Goal: Use online tool/utility: Utilize a website feature to perform a specific function

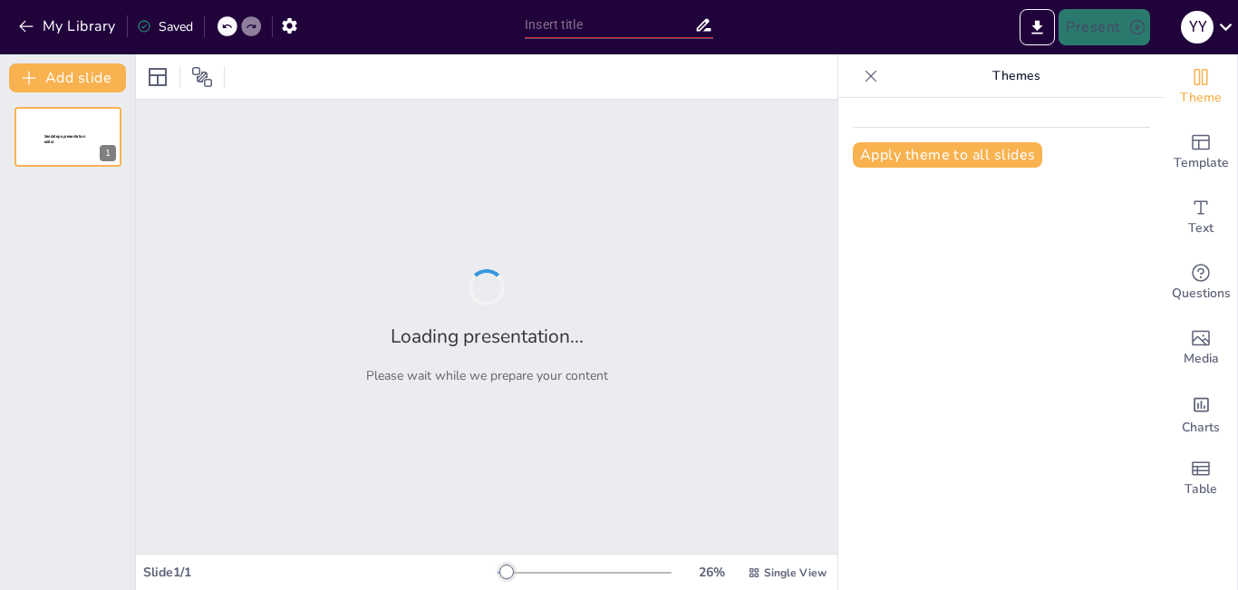
type input "METODO EN V"
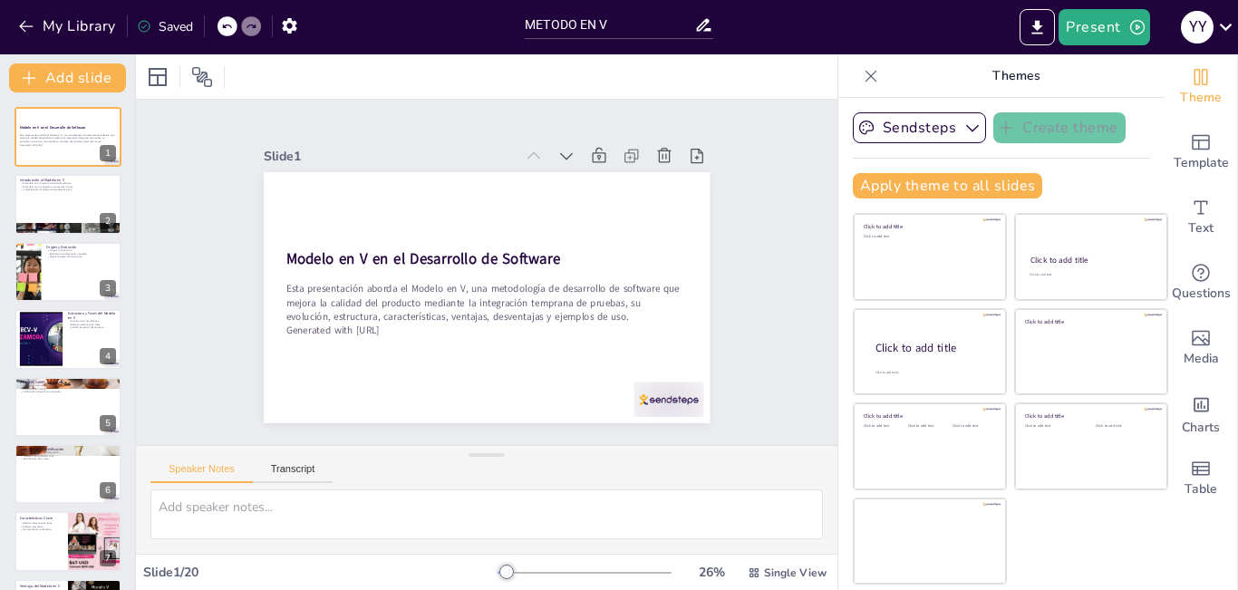
checkbox input "true"
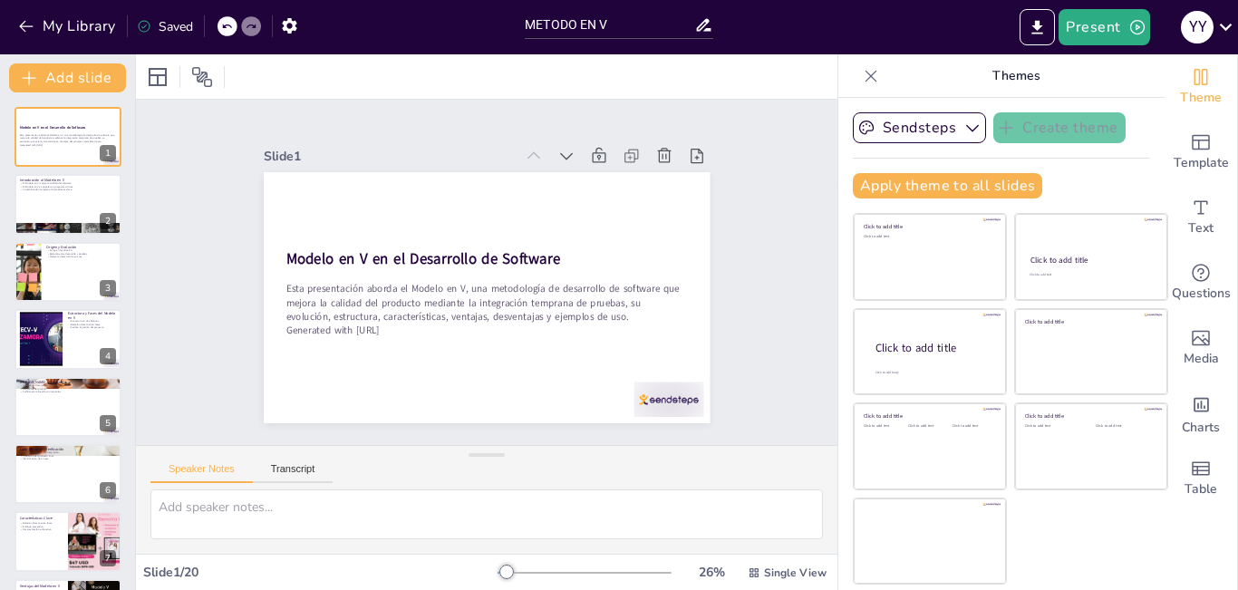
checkbox input "true"
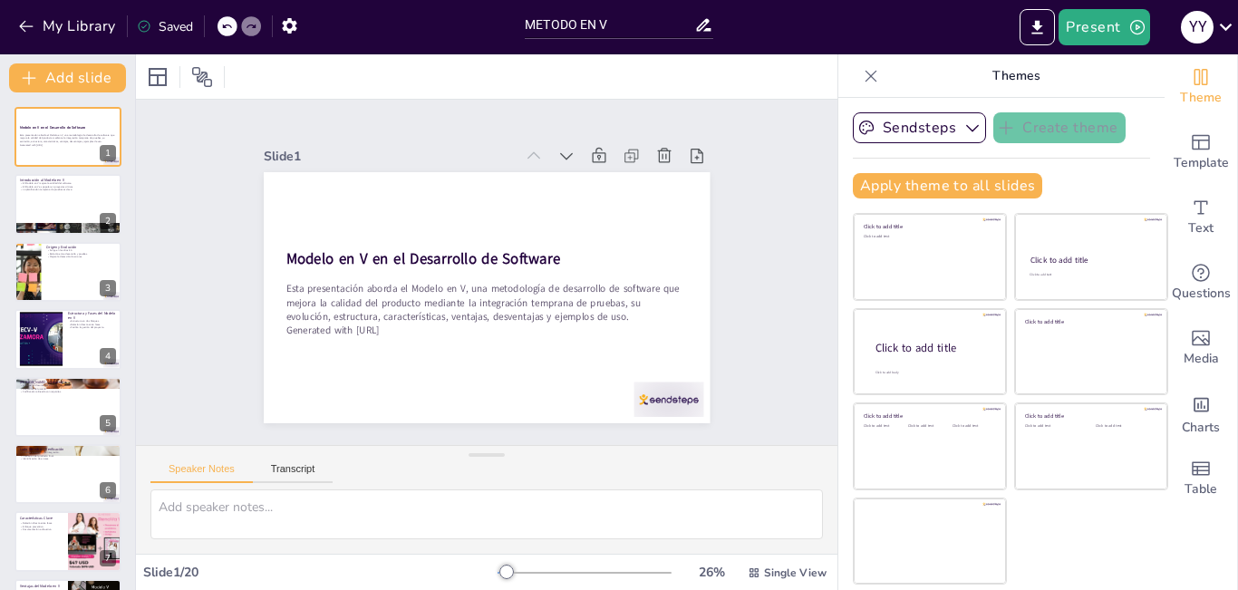
checkbox input "true"
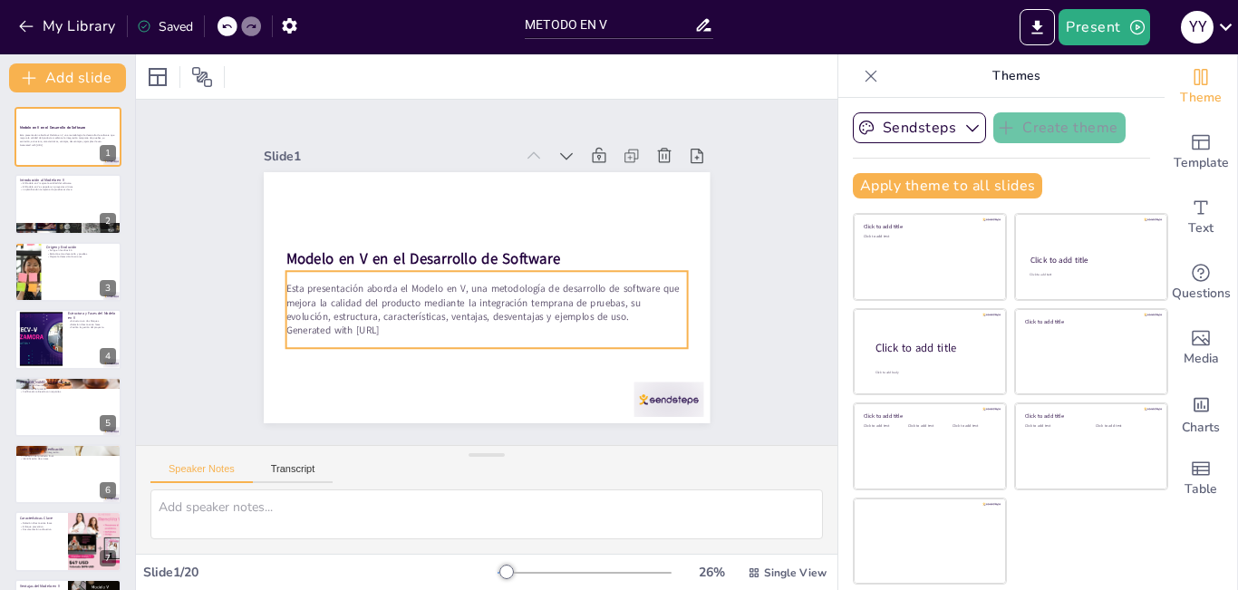
checkbox input "true"
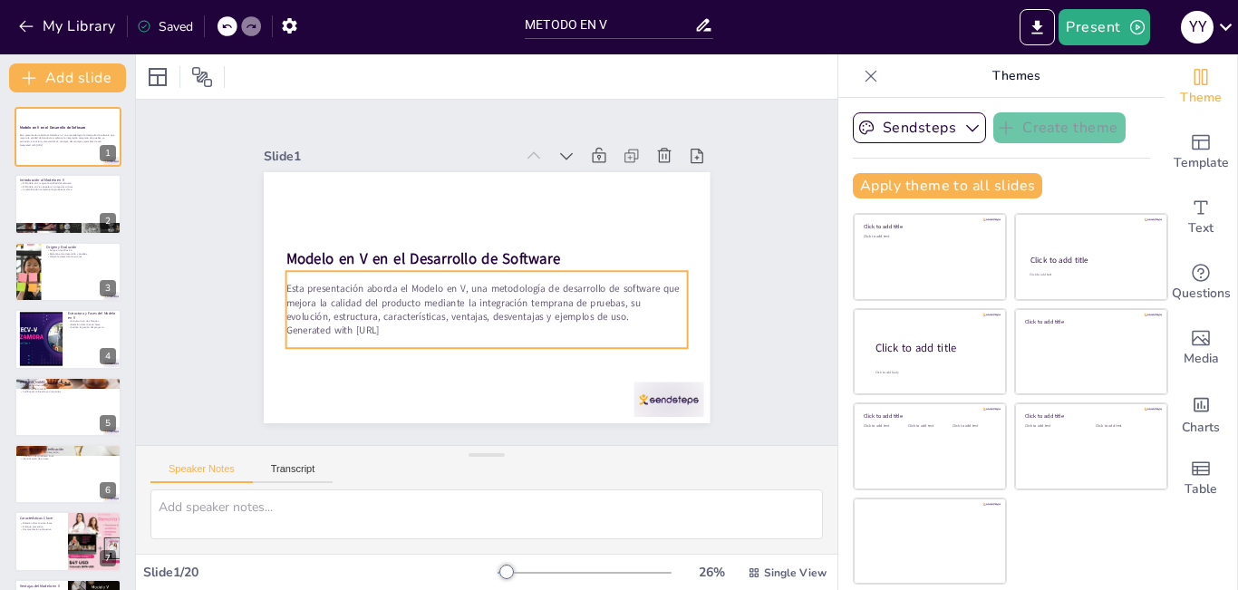
checkbox input "true"
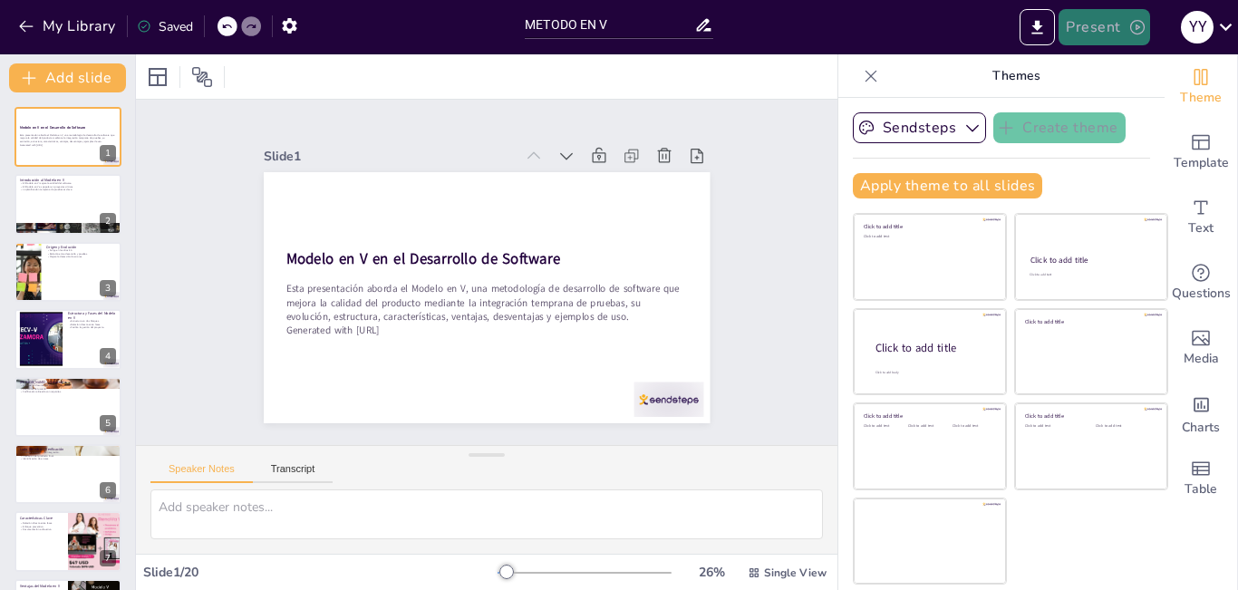
click at [1132, 26] on icon "button" at bounding box center [1138, 27] width 18 height 18
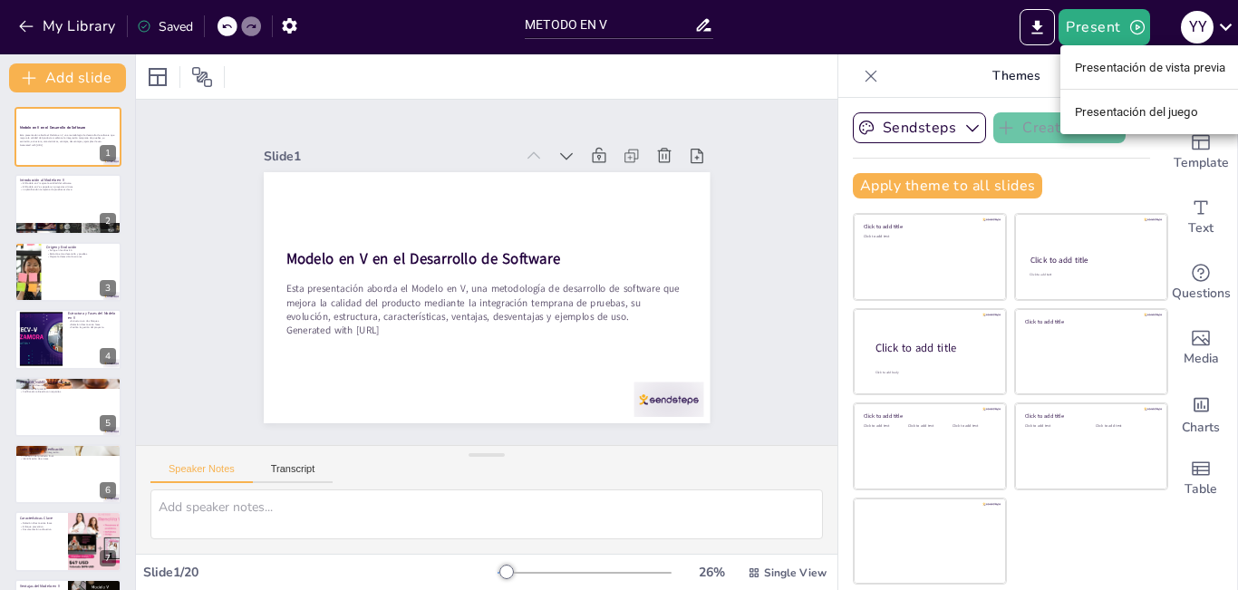
click at [739, 216] on div at bounding box center [619, 295] width 1238 height 590
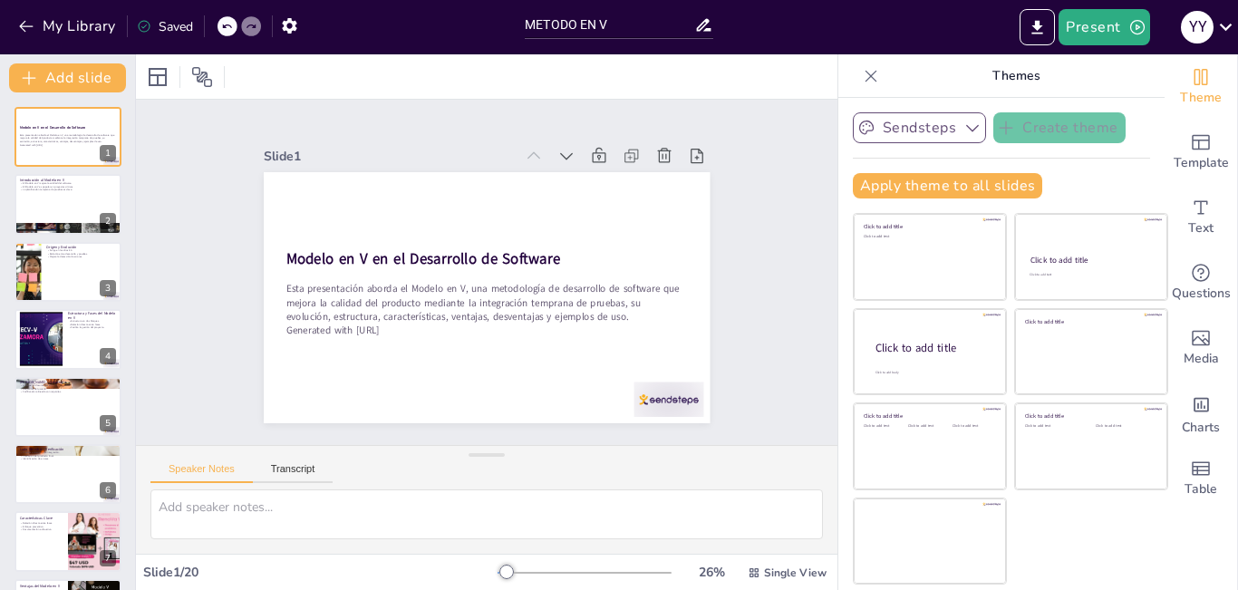
click at [964, 130] on icon "button" at bounding box center [973, 128] width 18 height 18
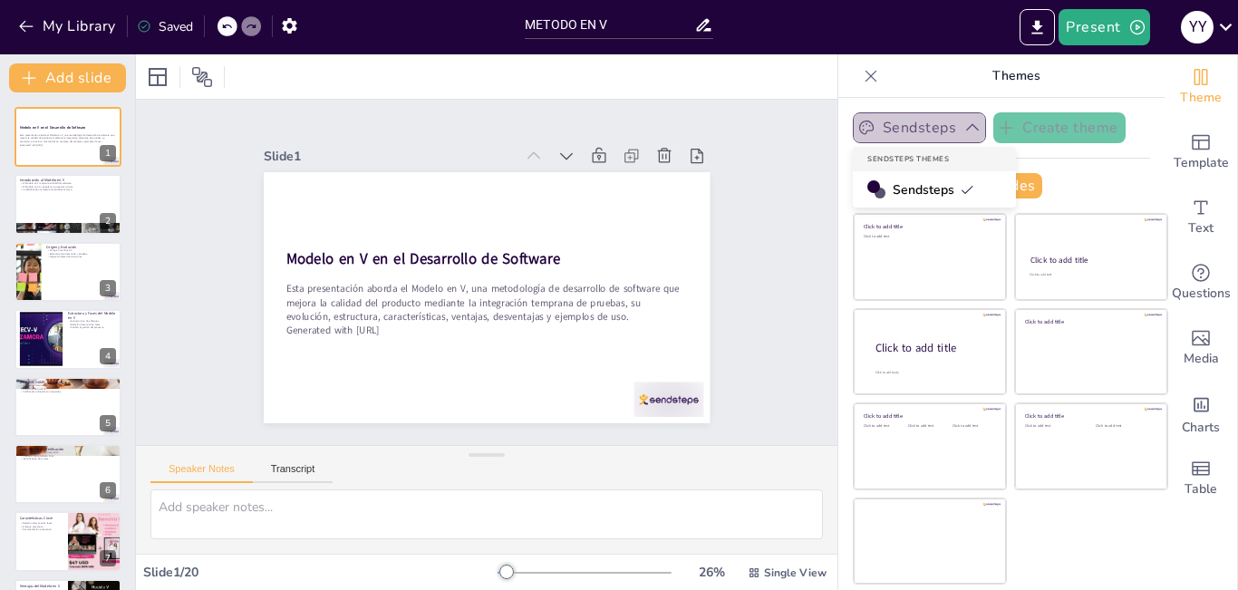
click at [964, 130] on icon "button" at bounding box center [973, 128] width 18 height 18
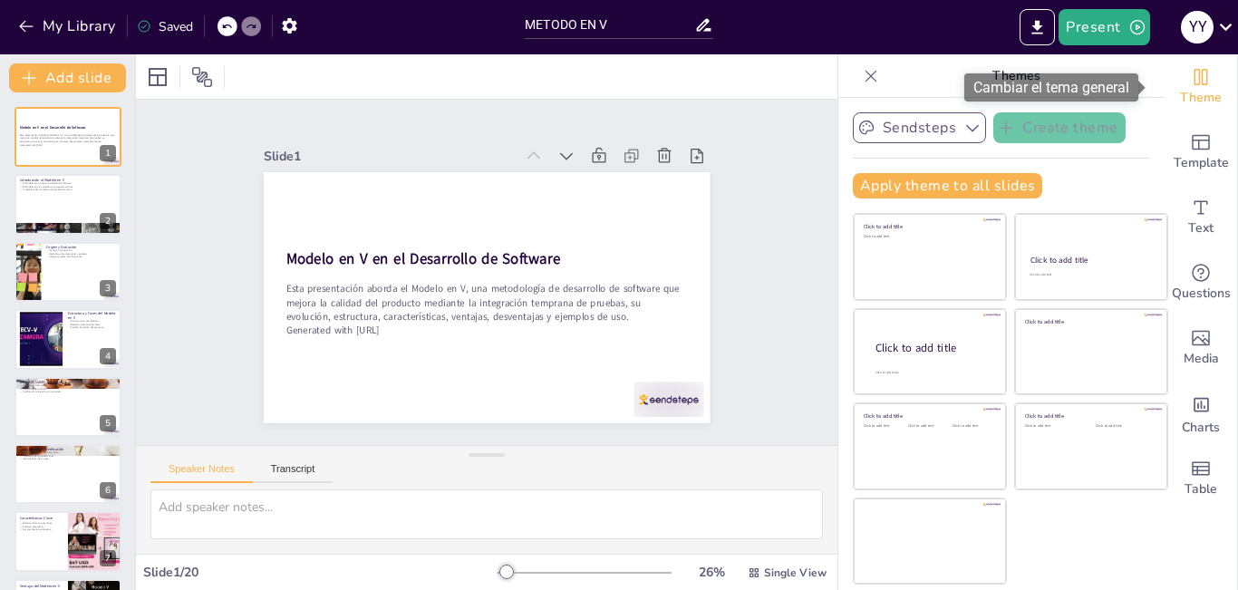
checkbox input "true"
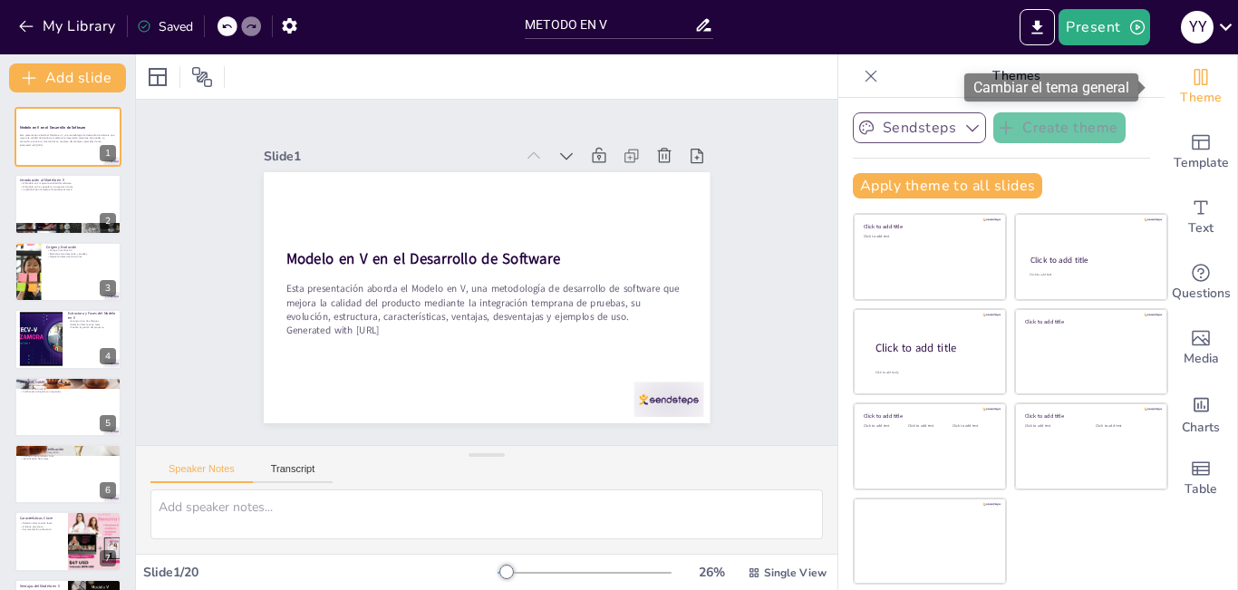
checkbox input "true"
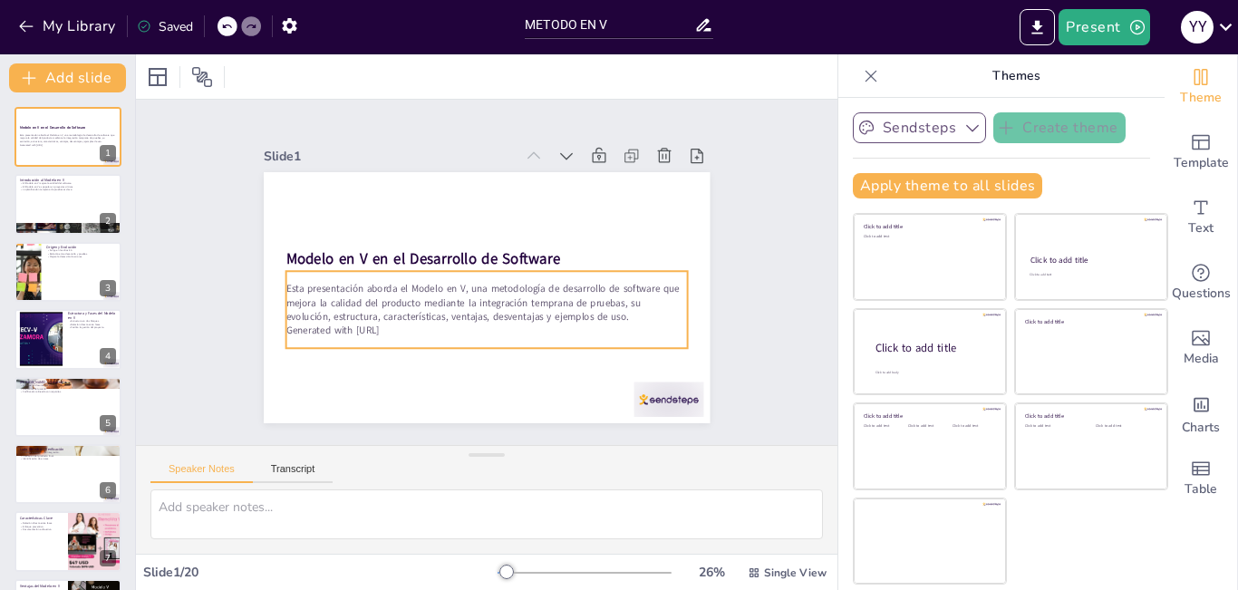
checkbox input "true"
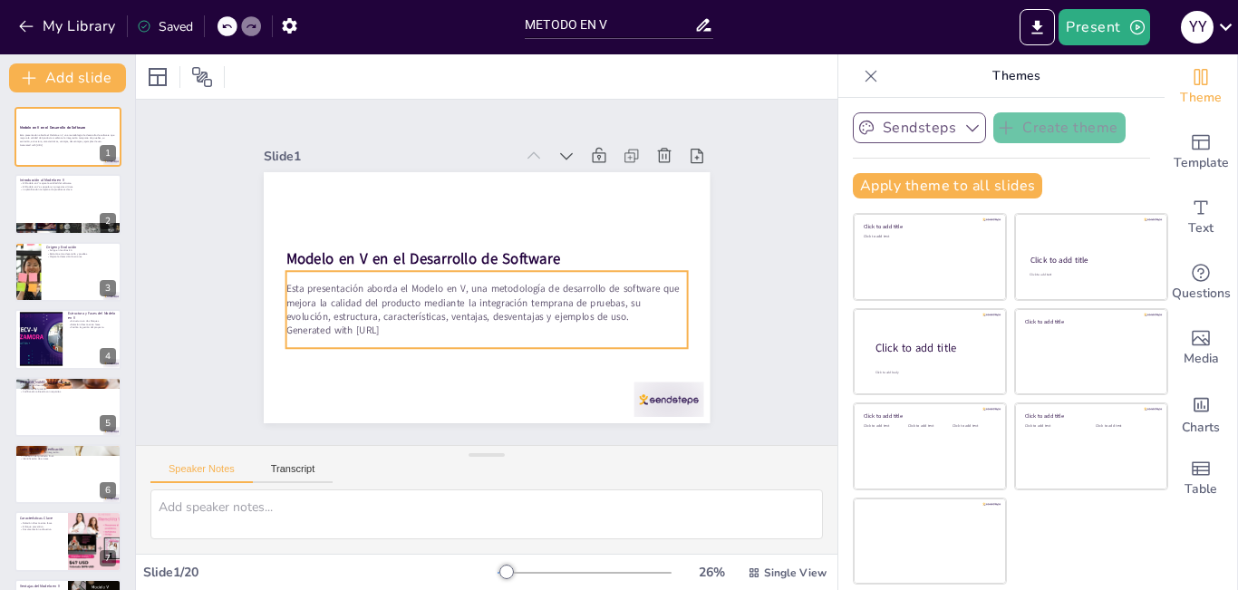
checkbox input "true"
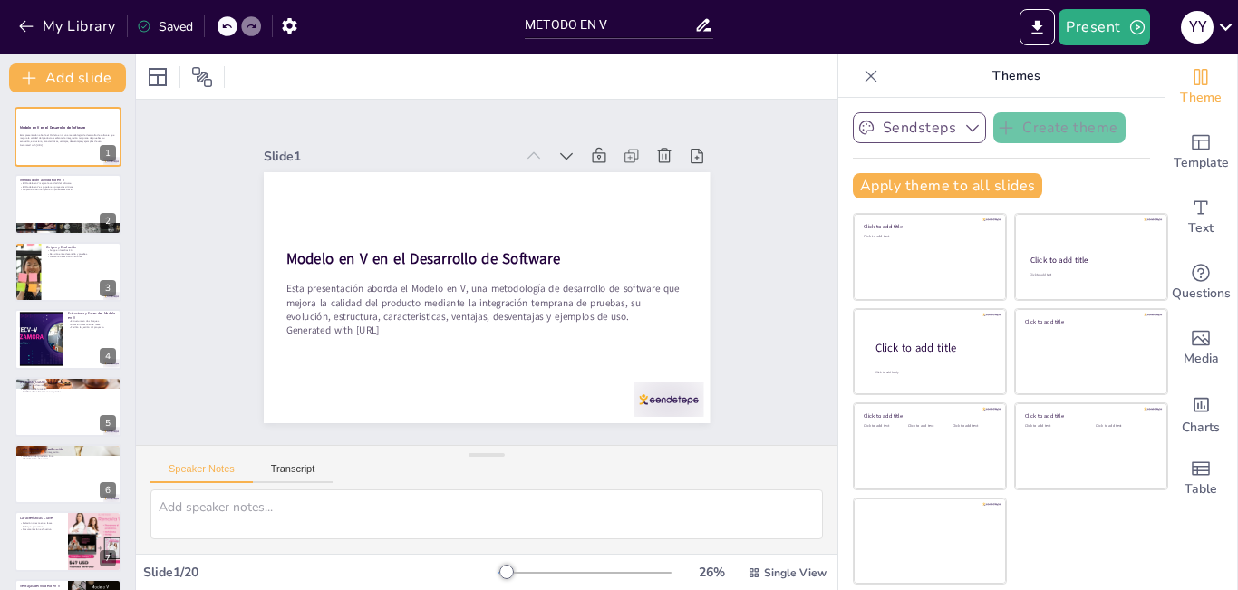
checkbox input "true"
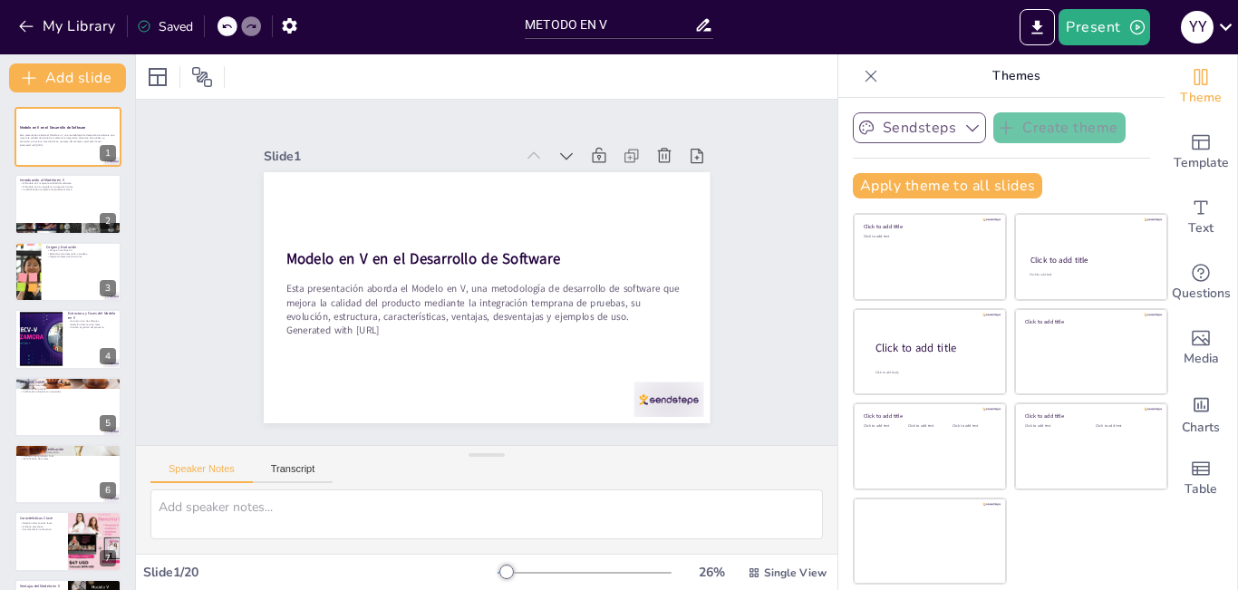
checkbox input "true"
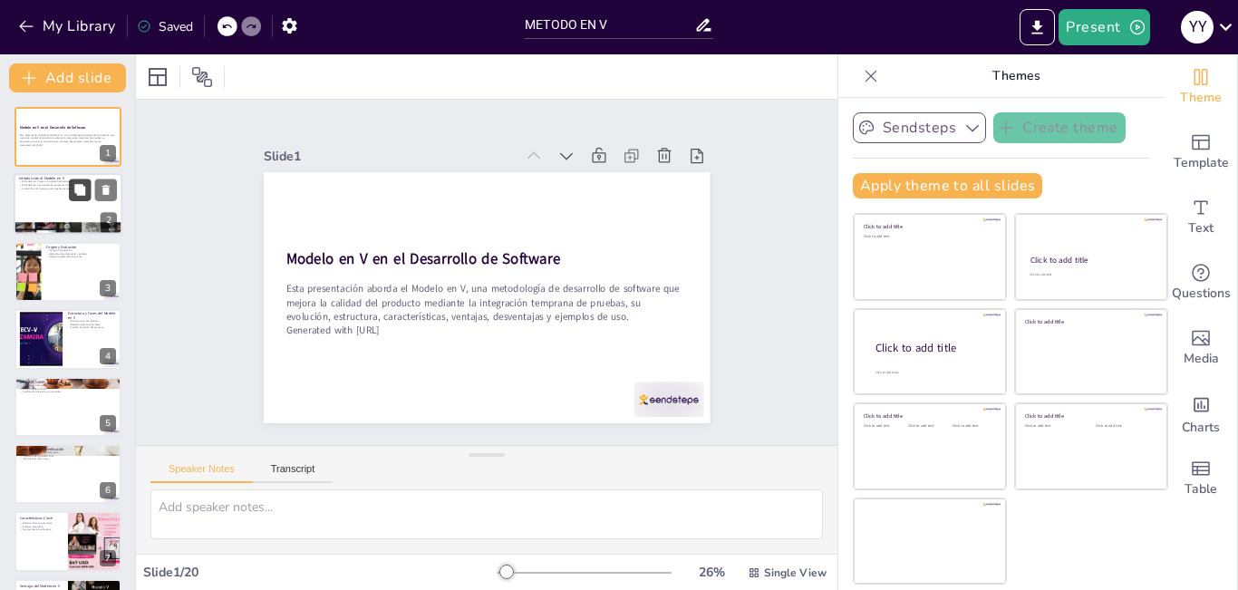
checkbox input "true"
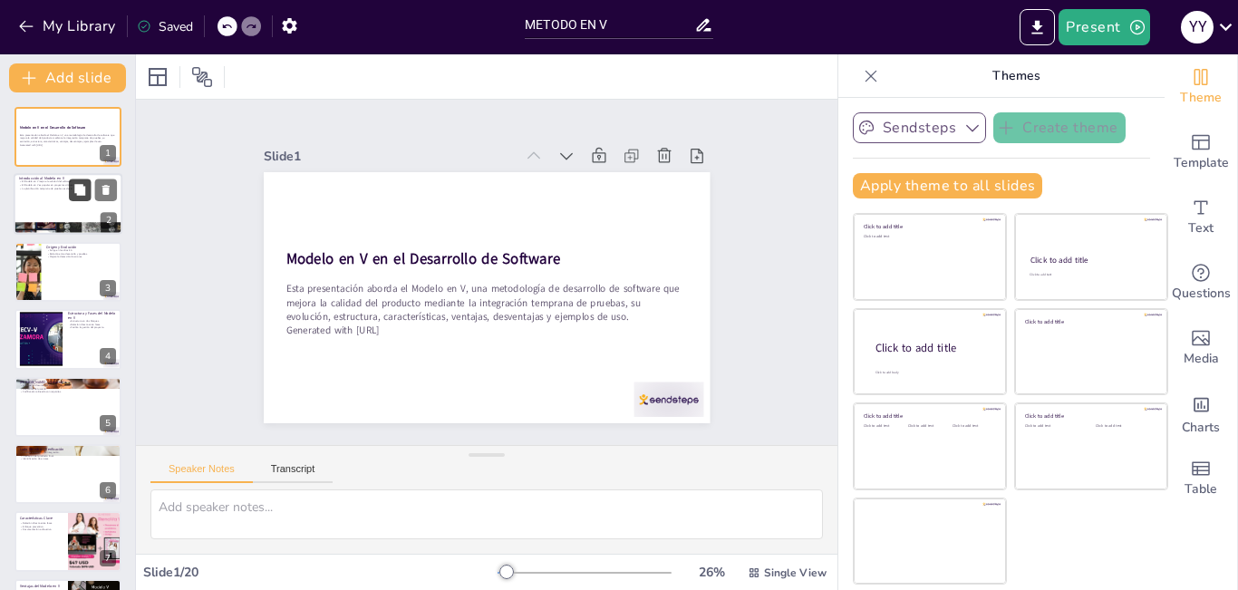
click at [79, 189] on icon at bounding box center [79, 190] width 11 height 11
type textarea "El Modelo en V mejora la calidad del software al integrar pruebas desde el inic…"
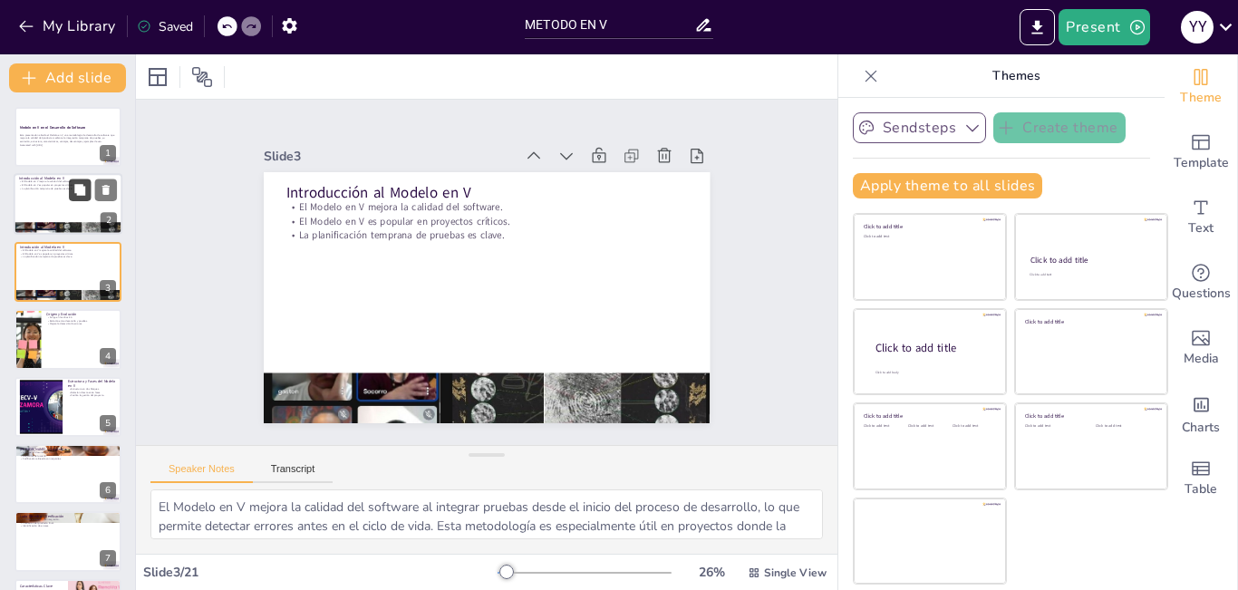
checkbox input "true"
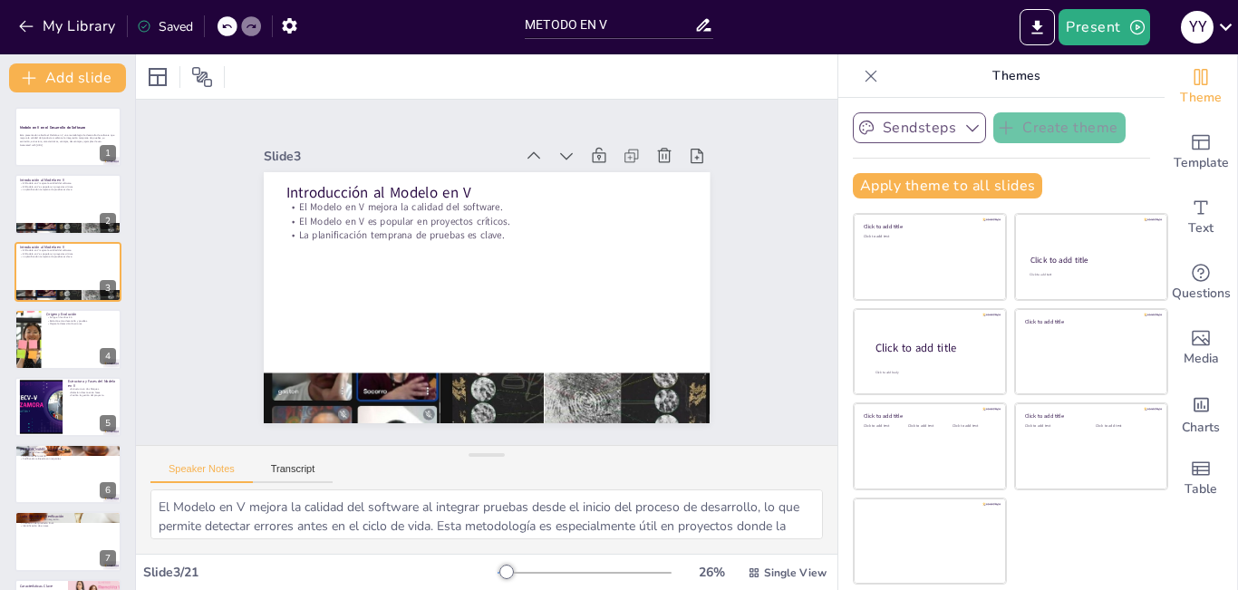
checkbox input "true"
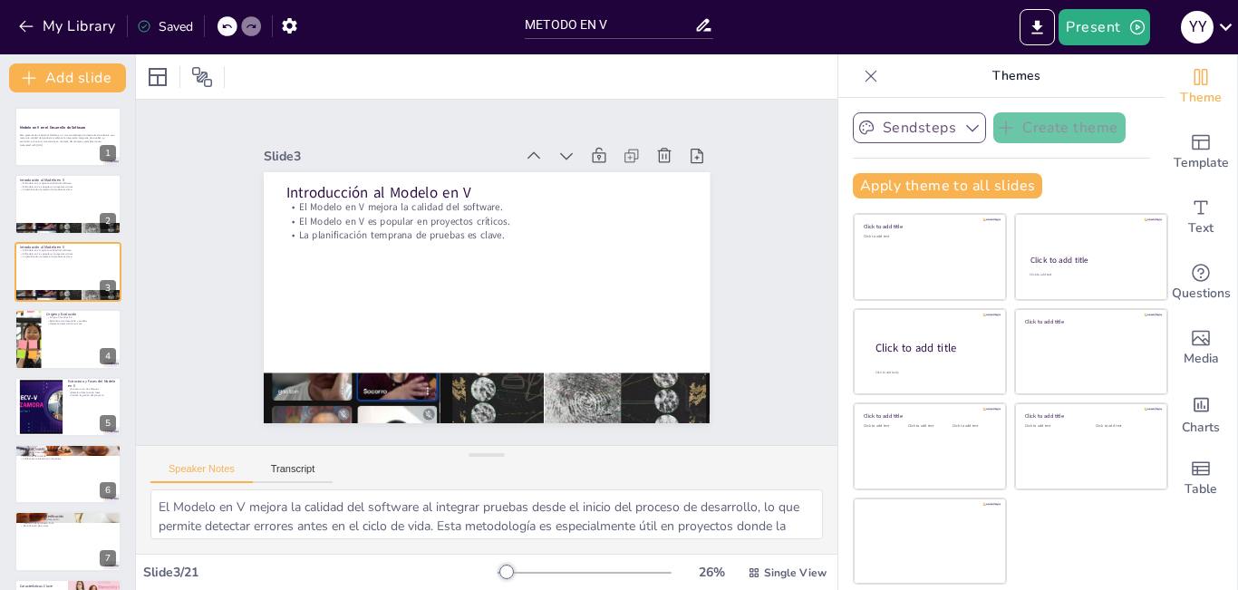
checkbox input "true"
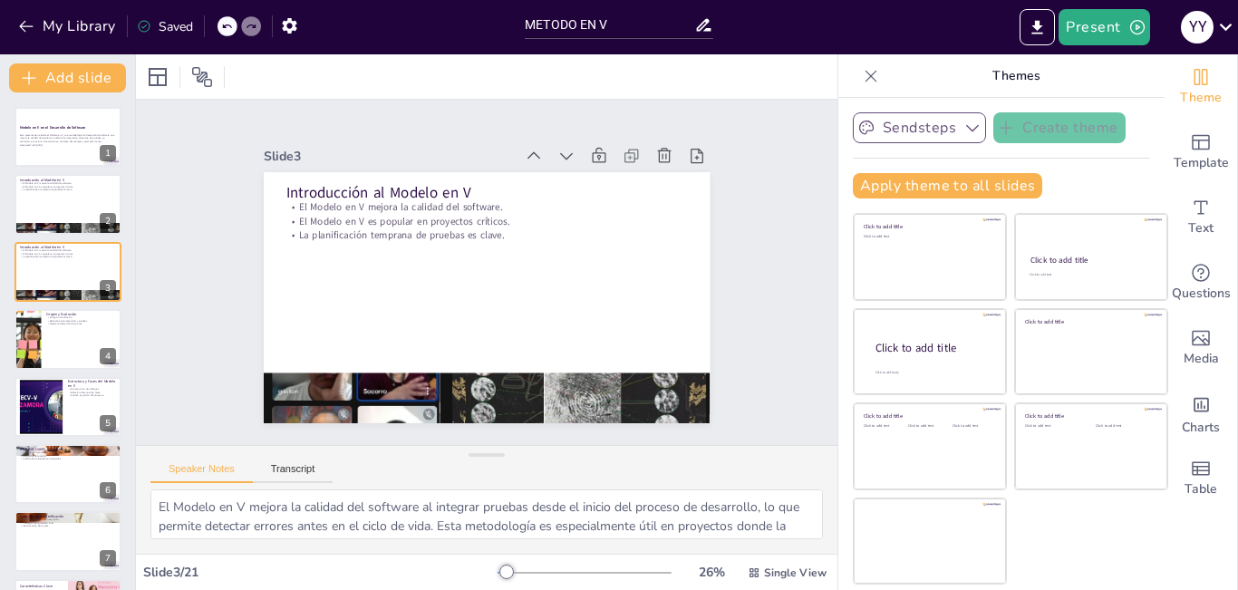
checkbox input "true"
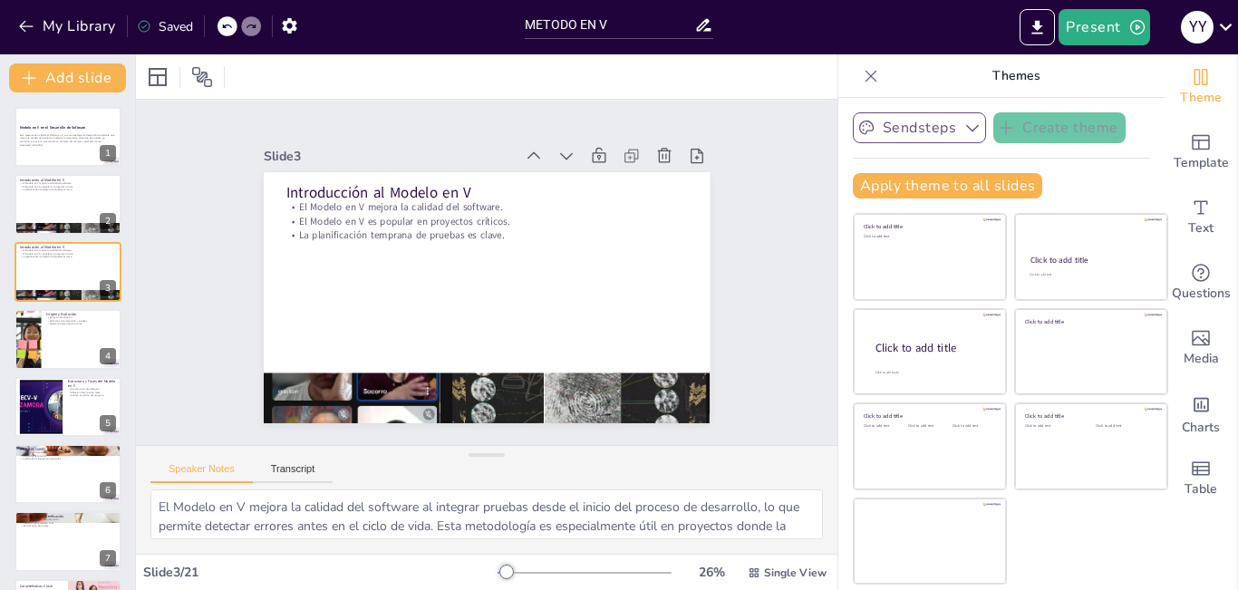
checkbox input "true"
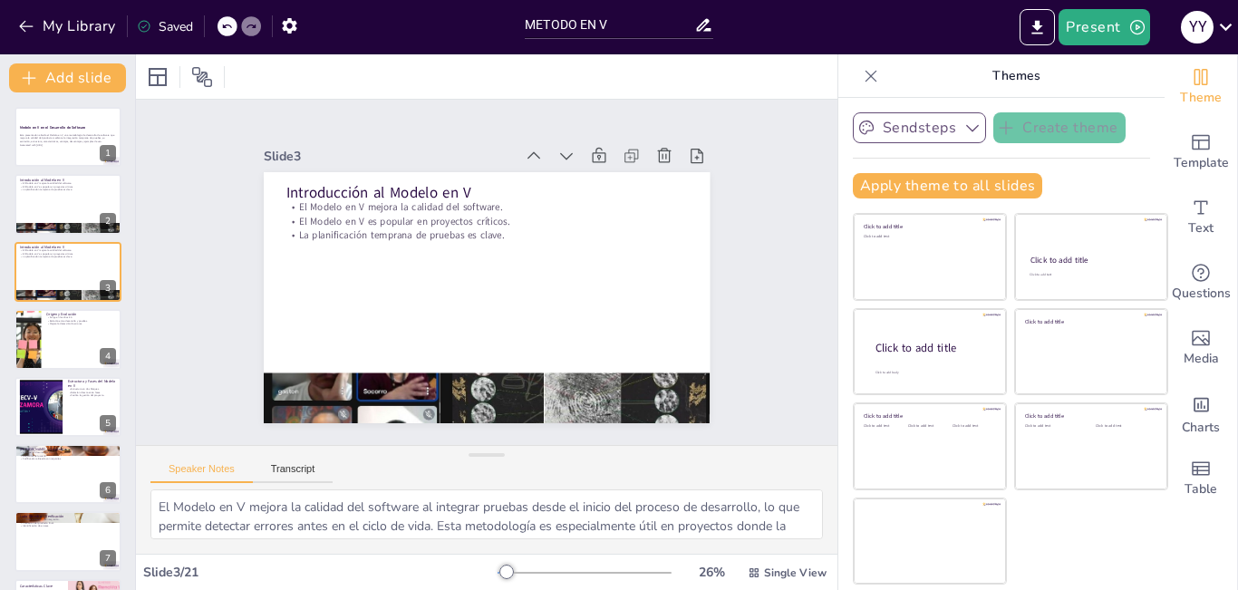
checkbox input "true"
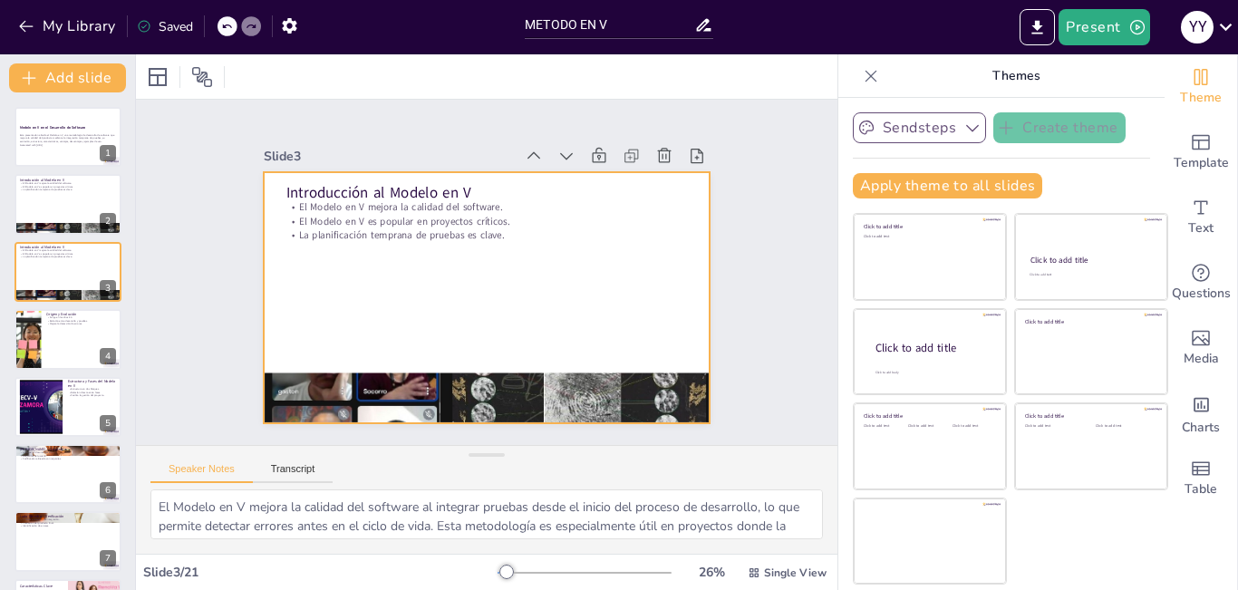
checkbox input "true"
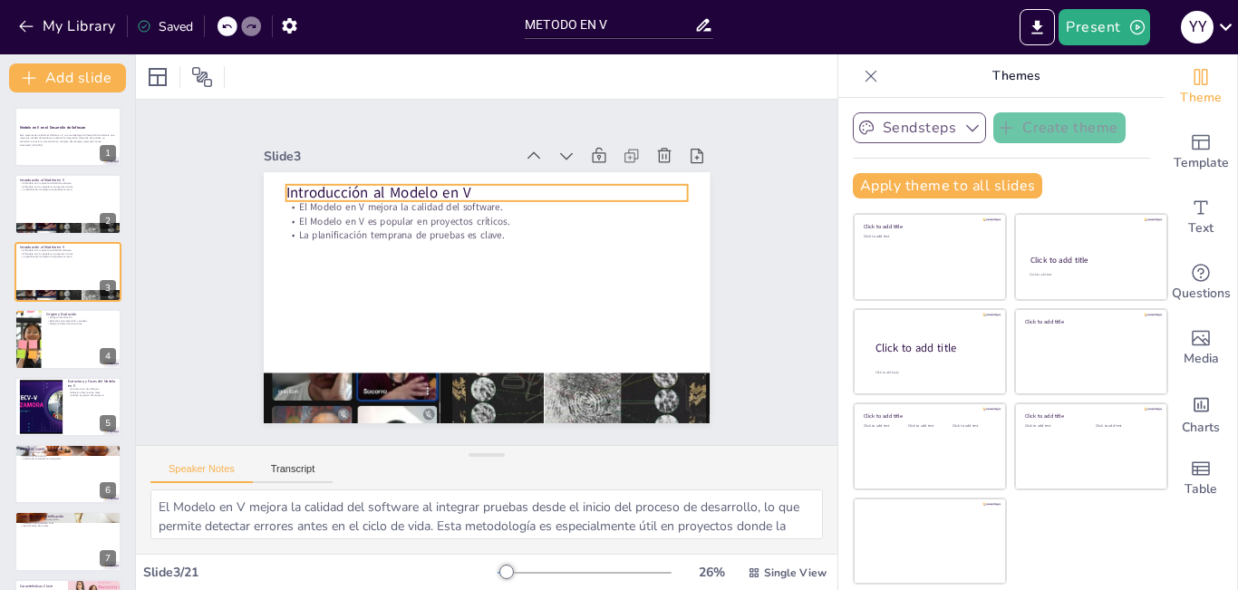
checkbox input "true"
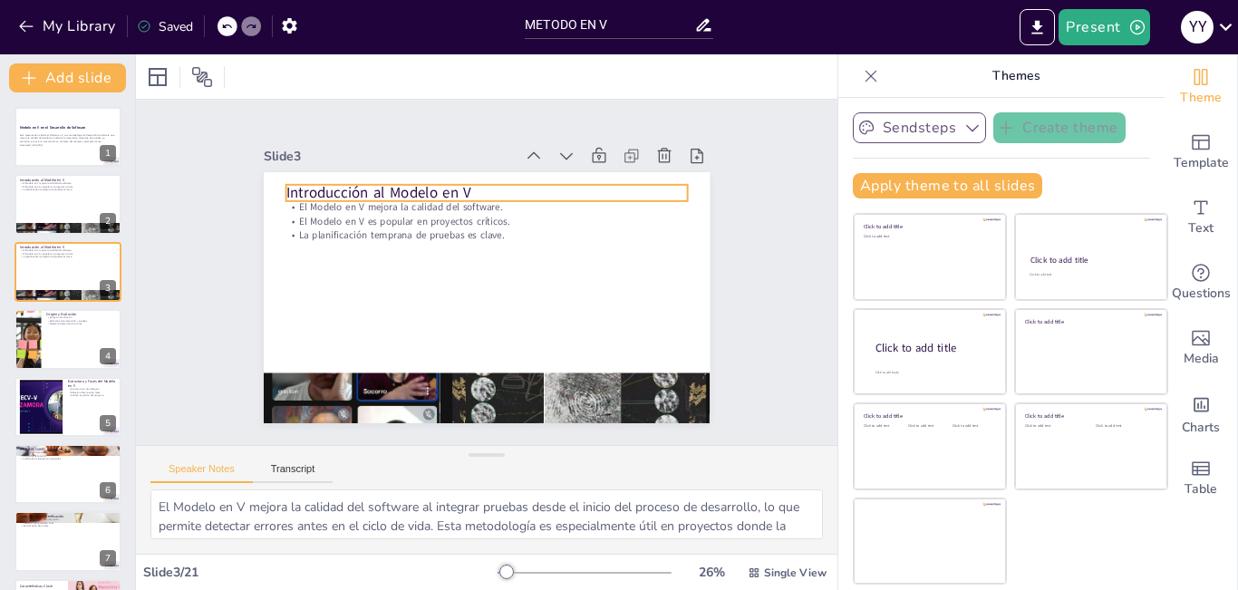
checkbox input "true"
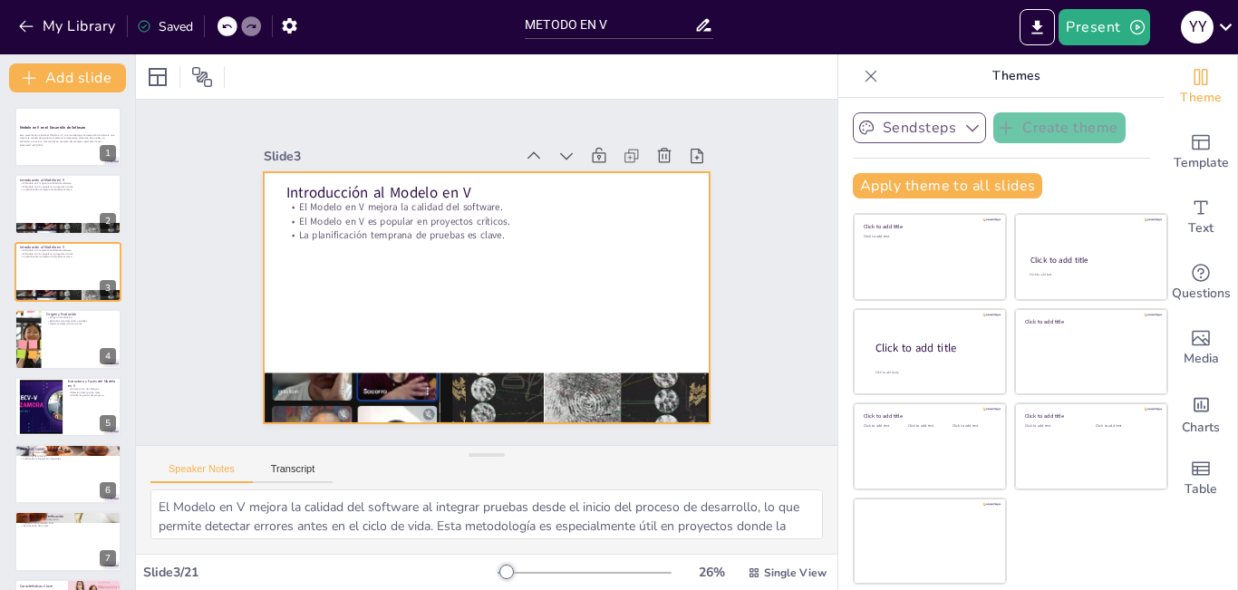
checkbox input "true"
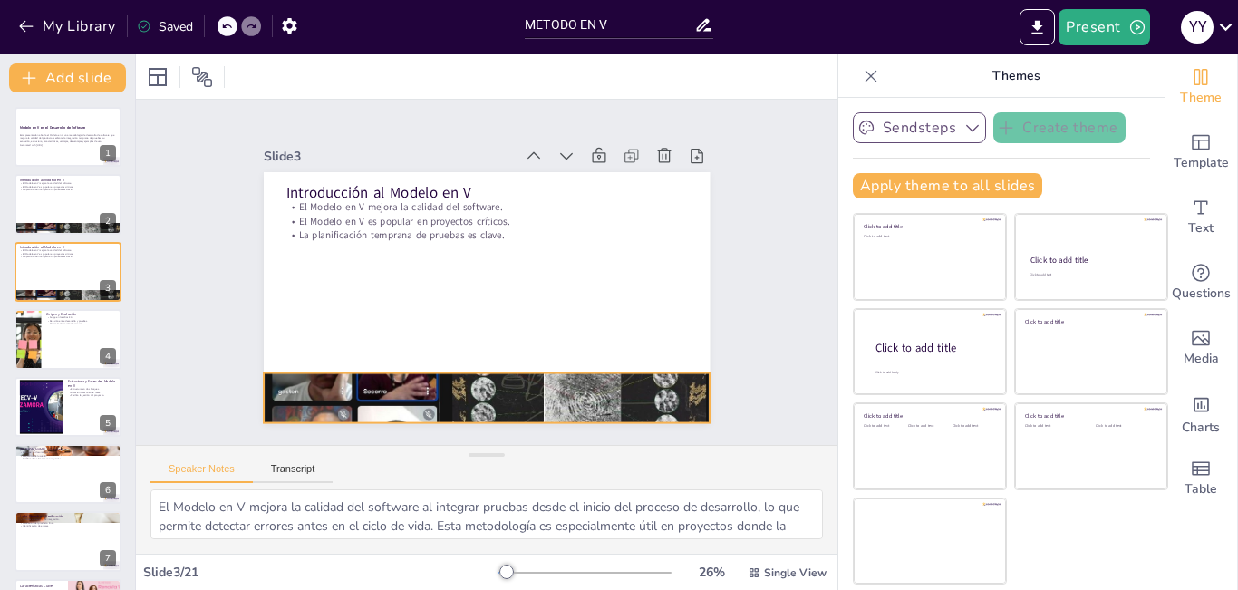
checkbox input "true"
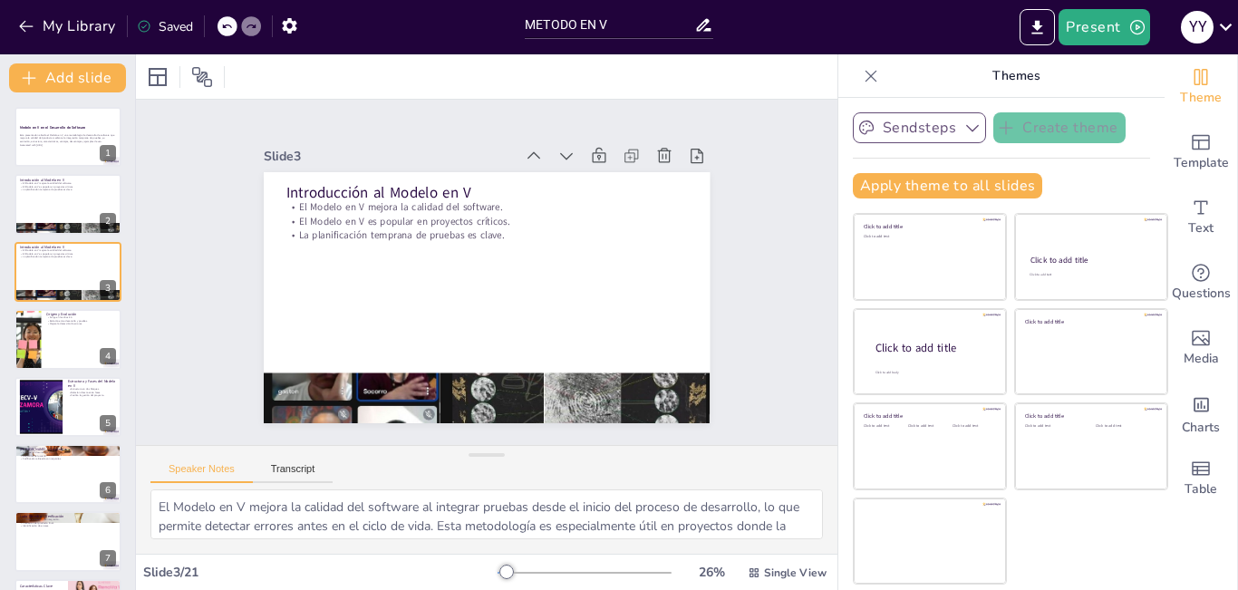
checkbox input "true"
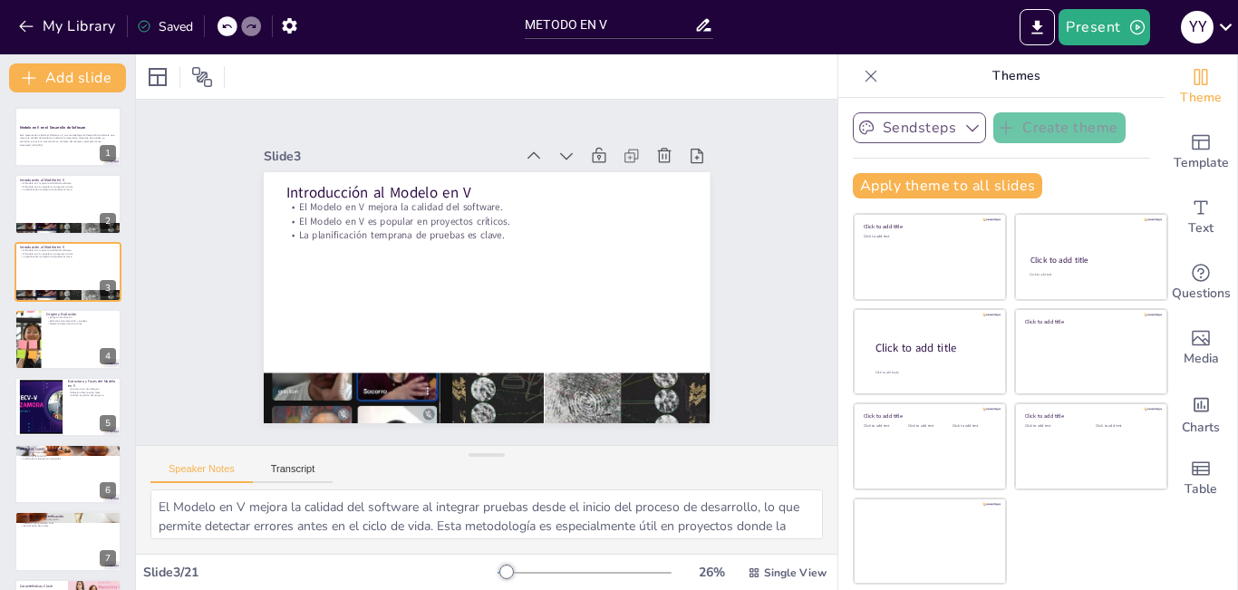
checkbox input "true"
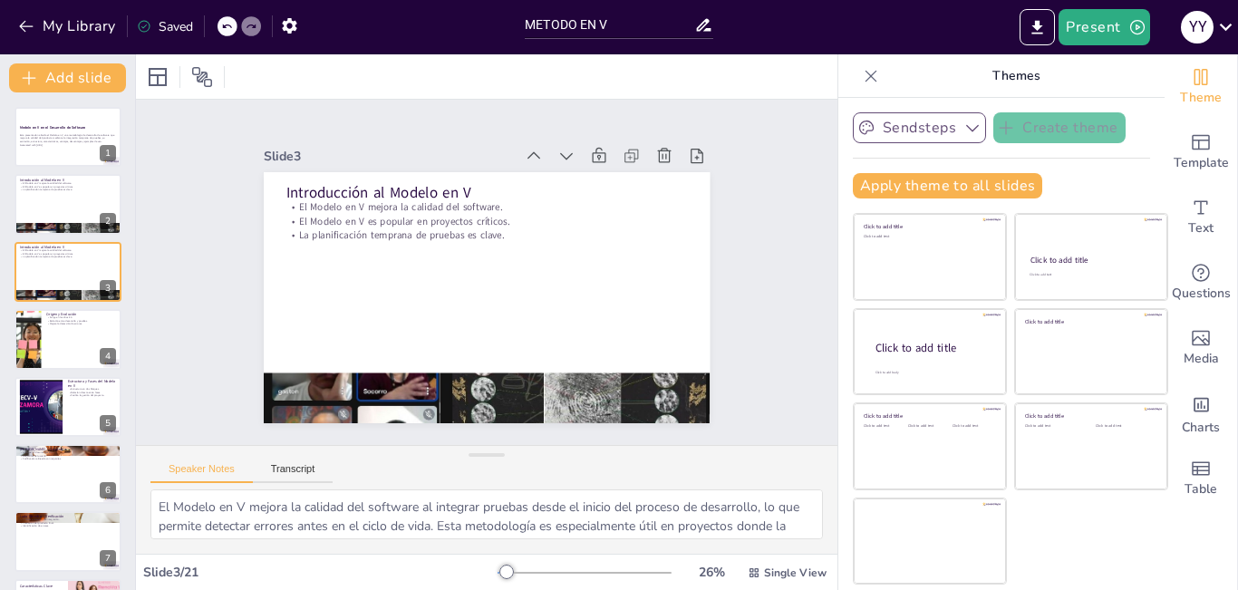
checkbox input "true"
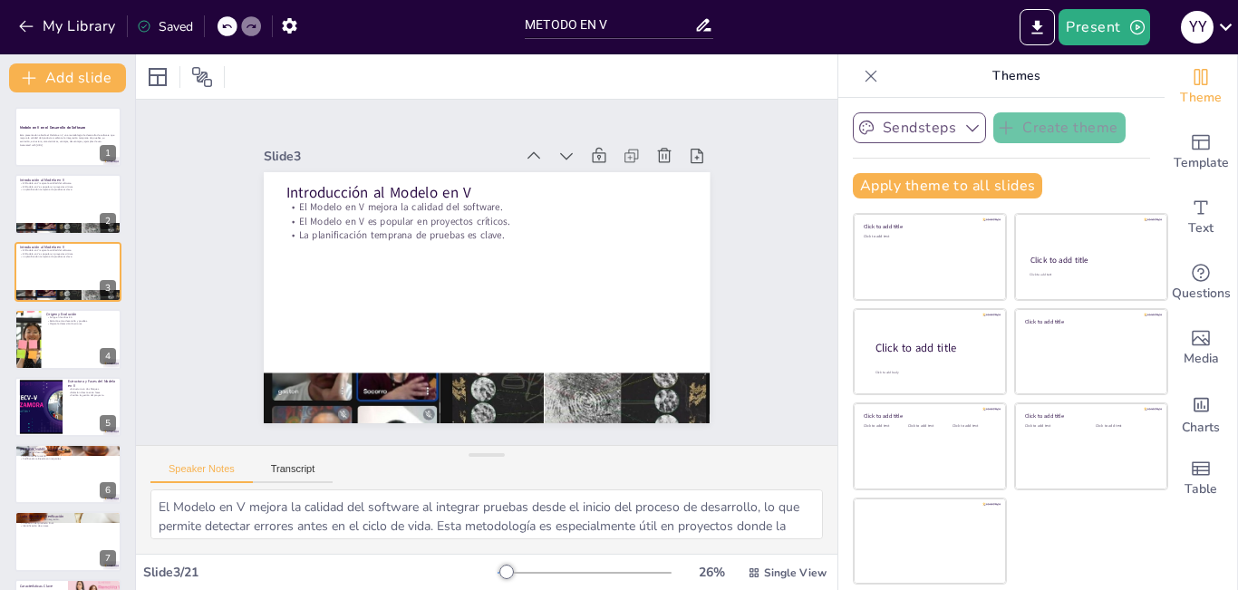
checkbox input "true"
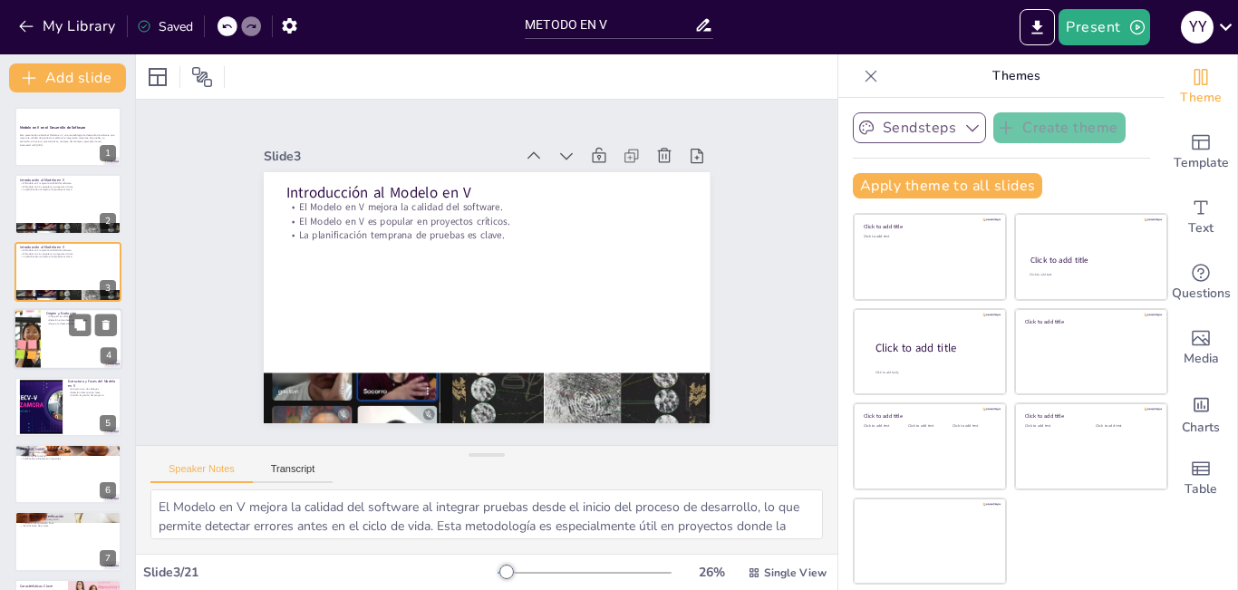
checkbox input "true"
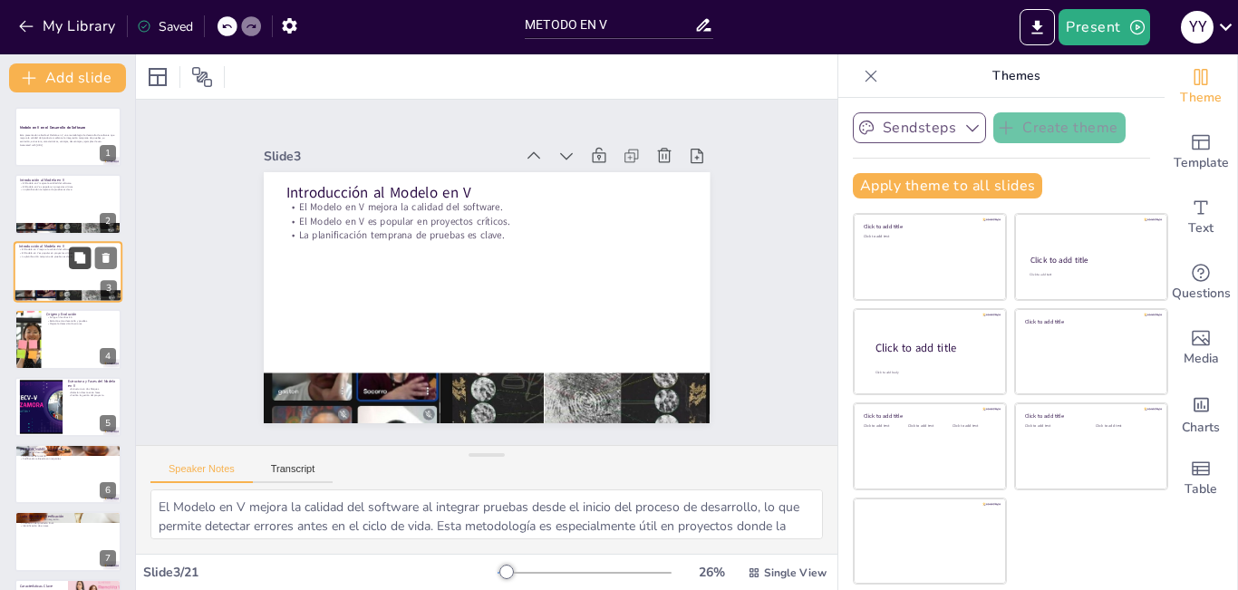
checkbox input "true"
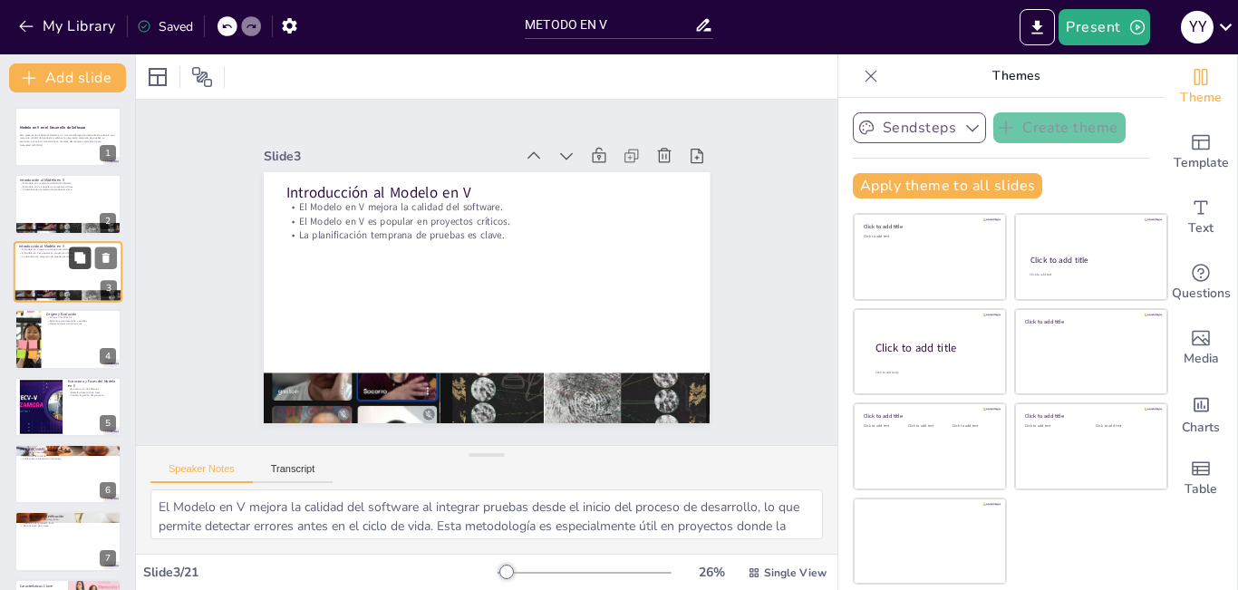
checkbox input "true"
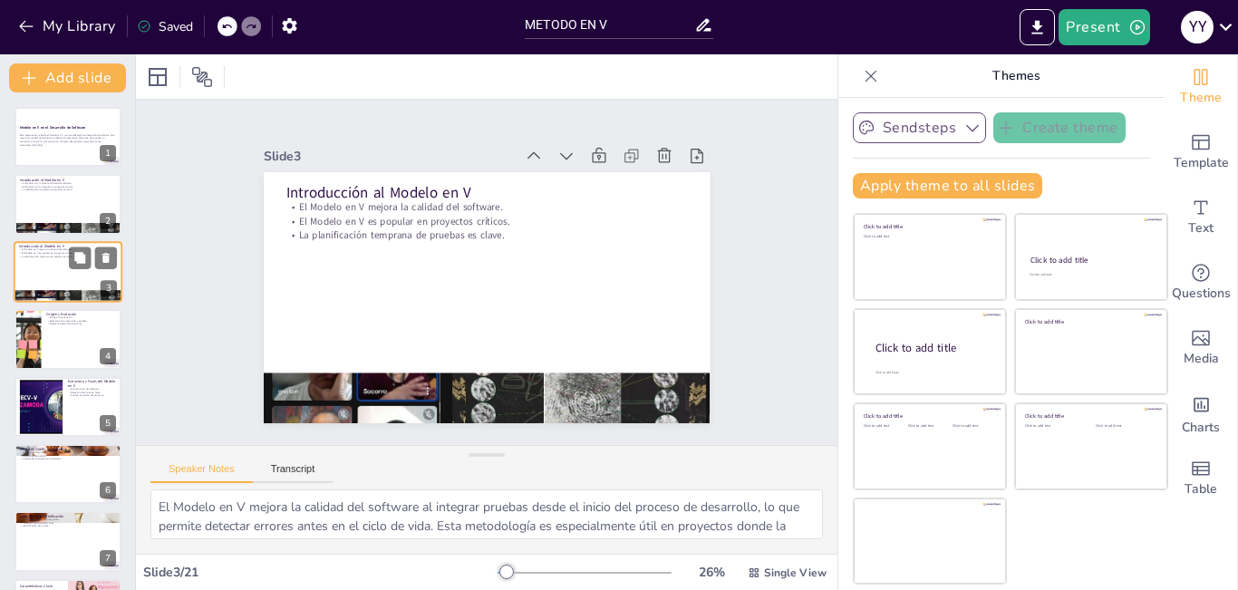
checkbox input "true"
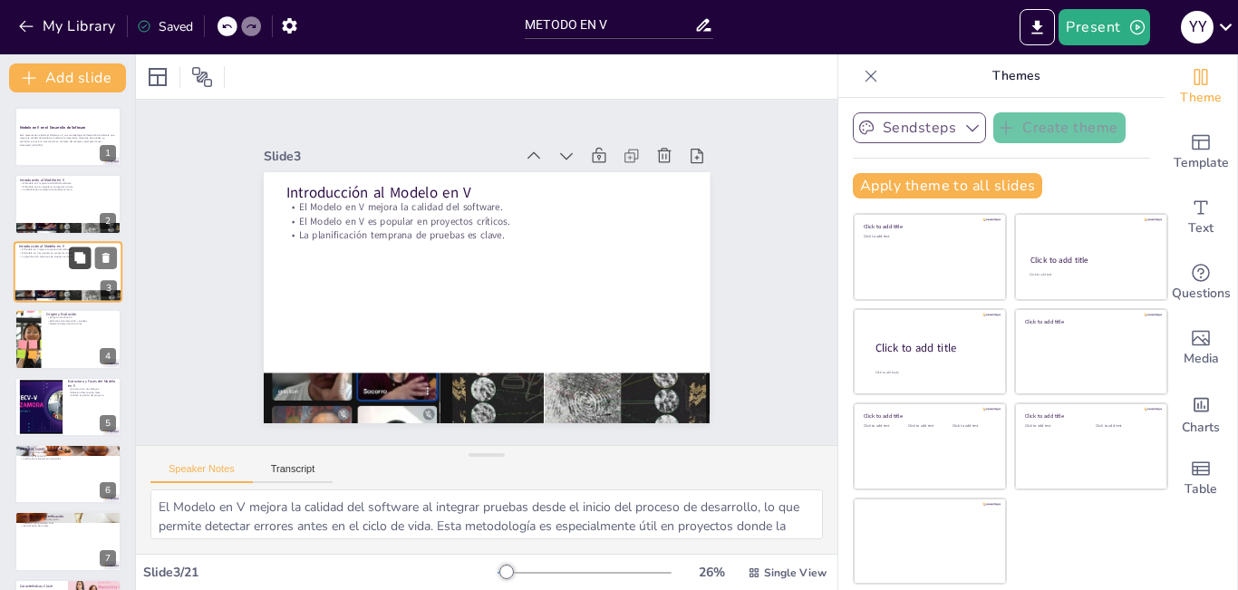
checkbox input "true"
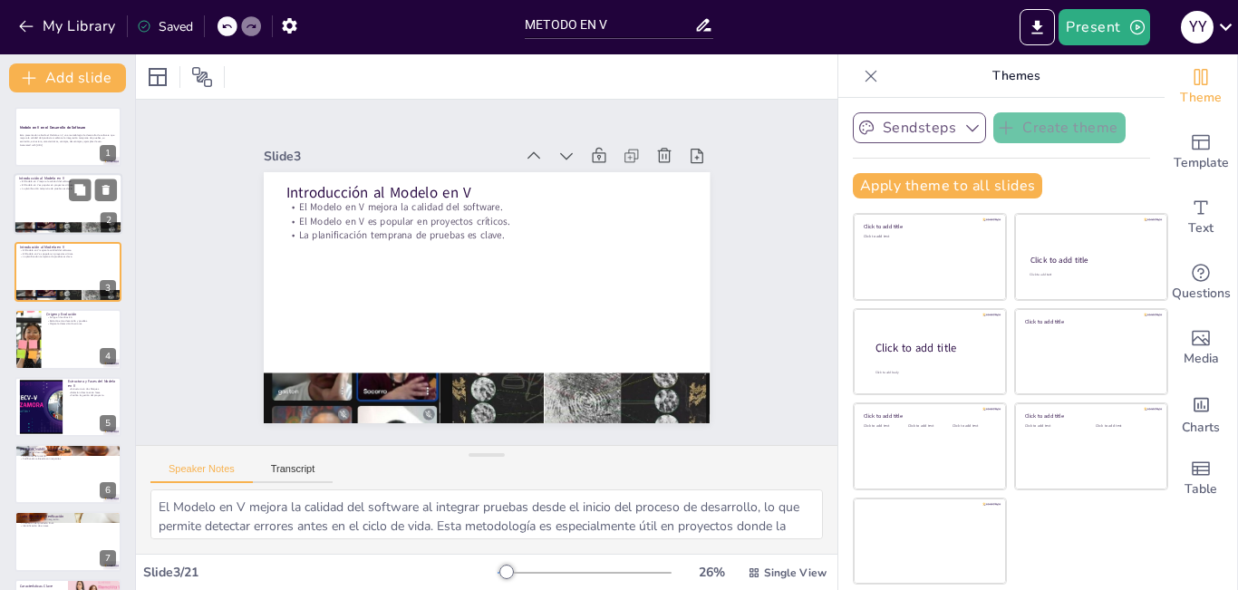
checkbox input "true"
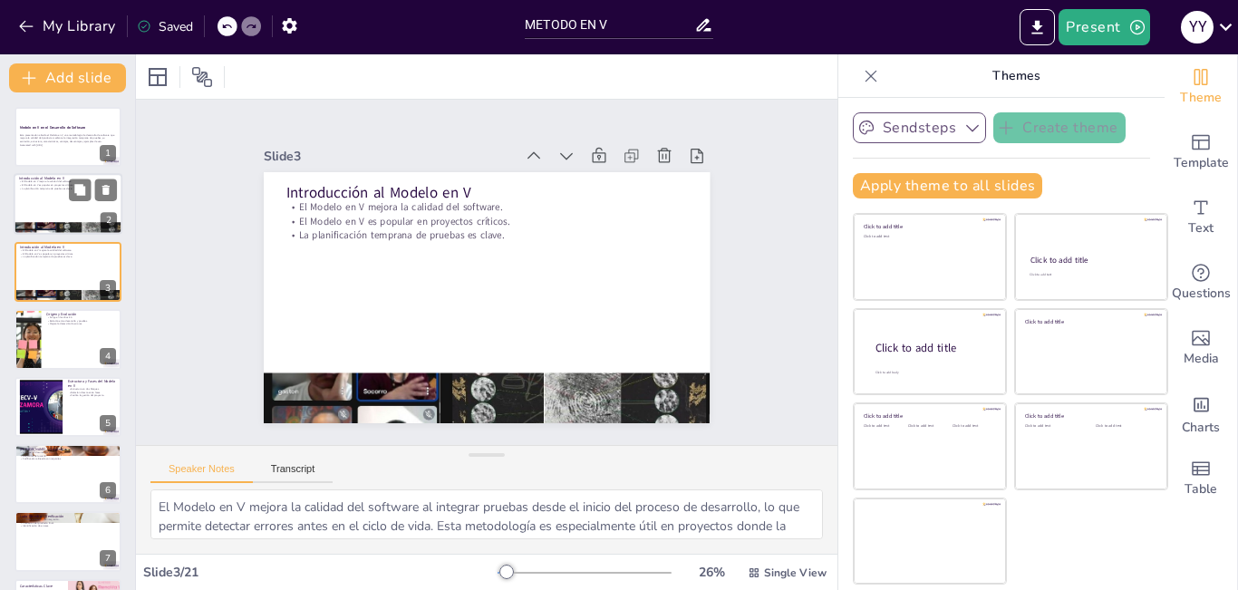
checkbox input "true"
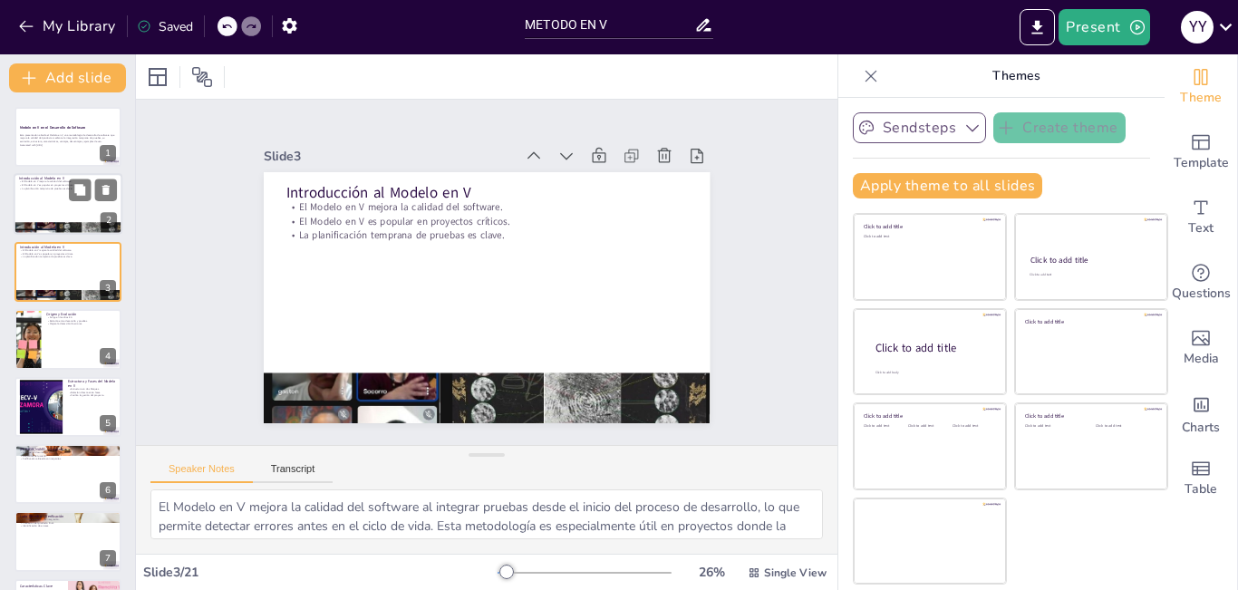
checkbox input "true"
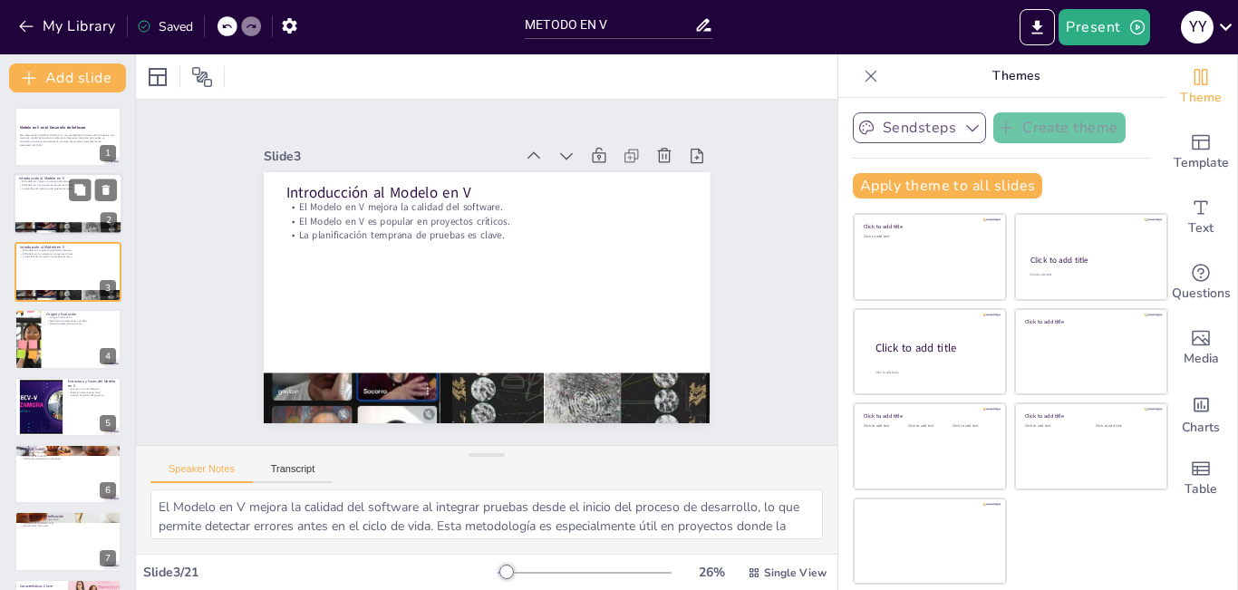
checkbox input "true"
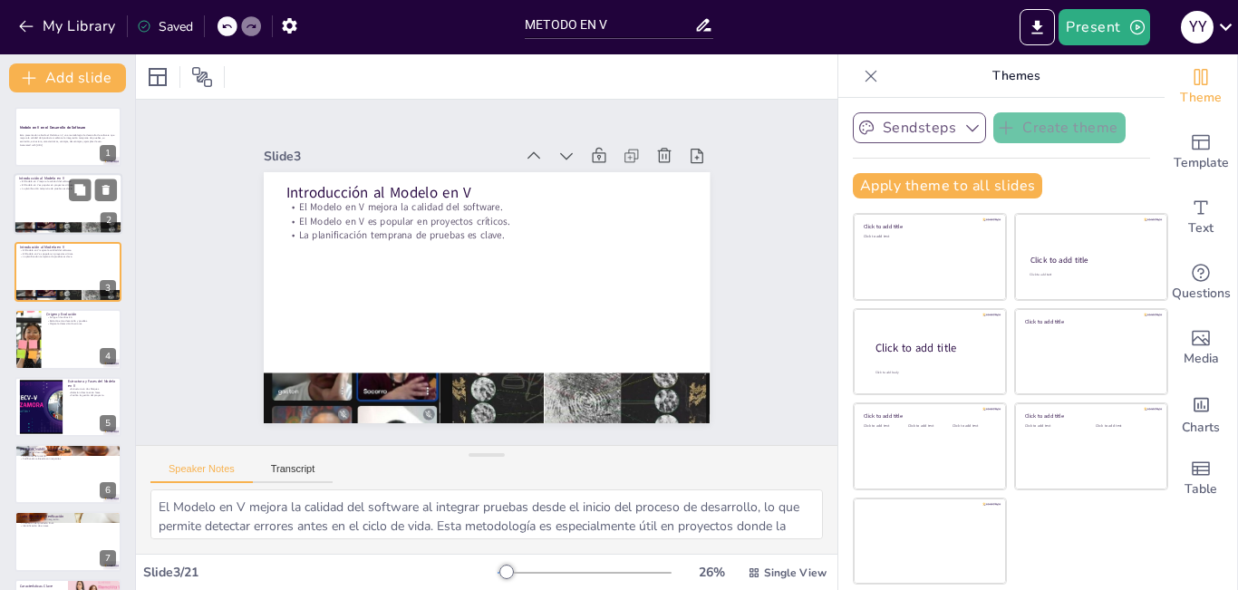
click at [93, 205] on div at bounding box center [68, 205] width 109 height 62
checkbox input "true"
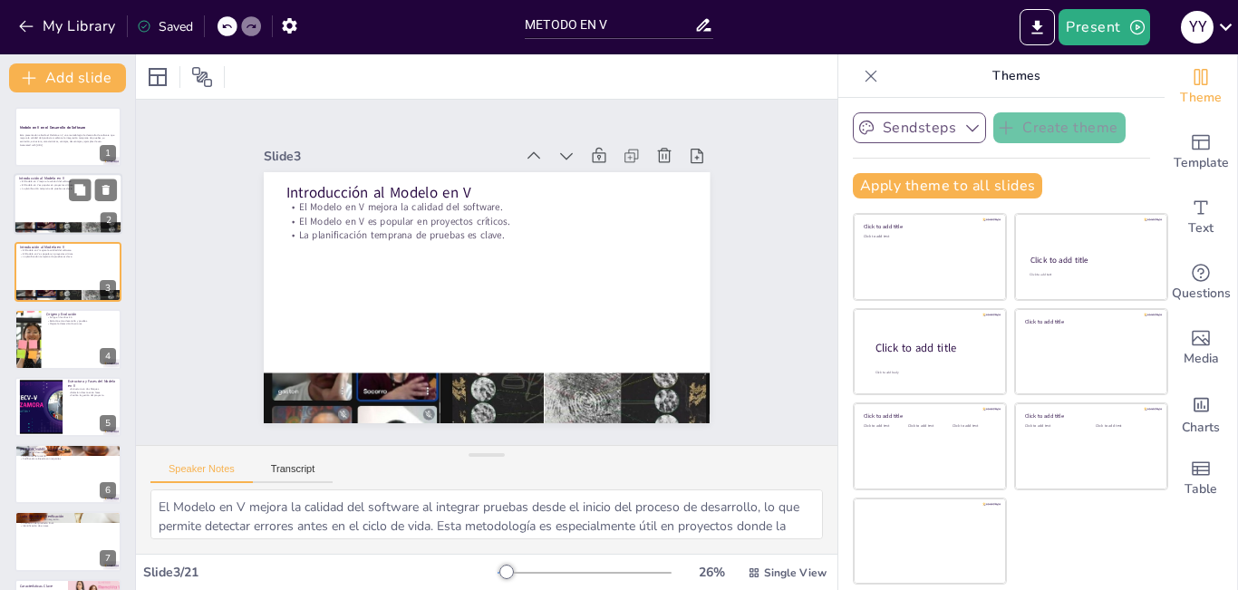
checkbox input "true"
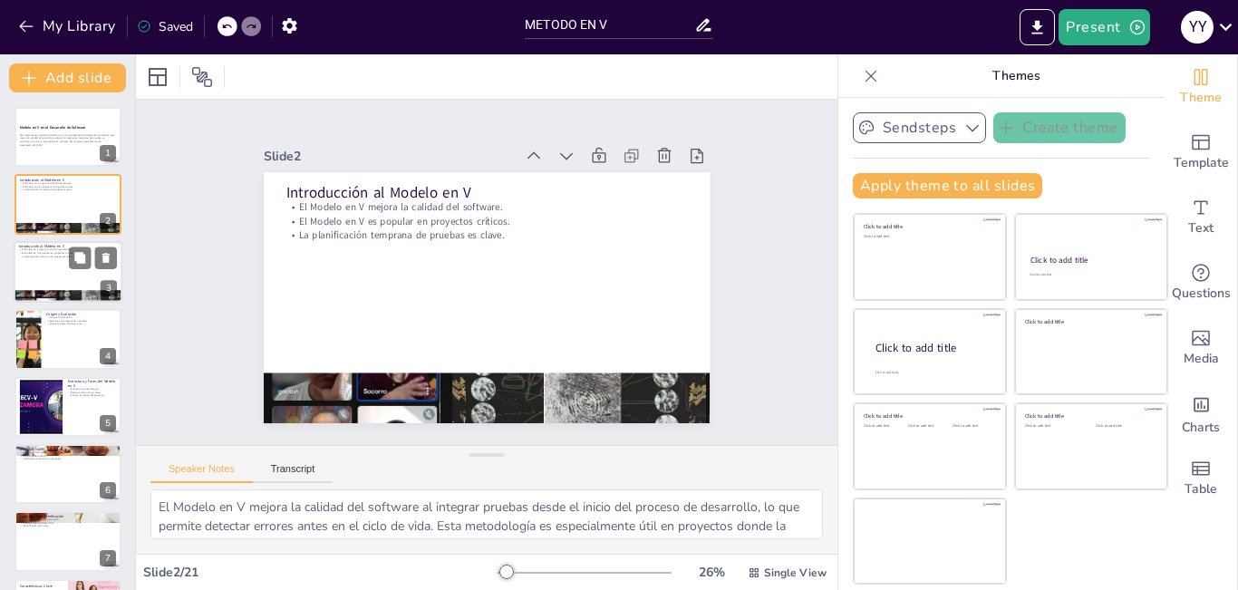
checkbox input "true"
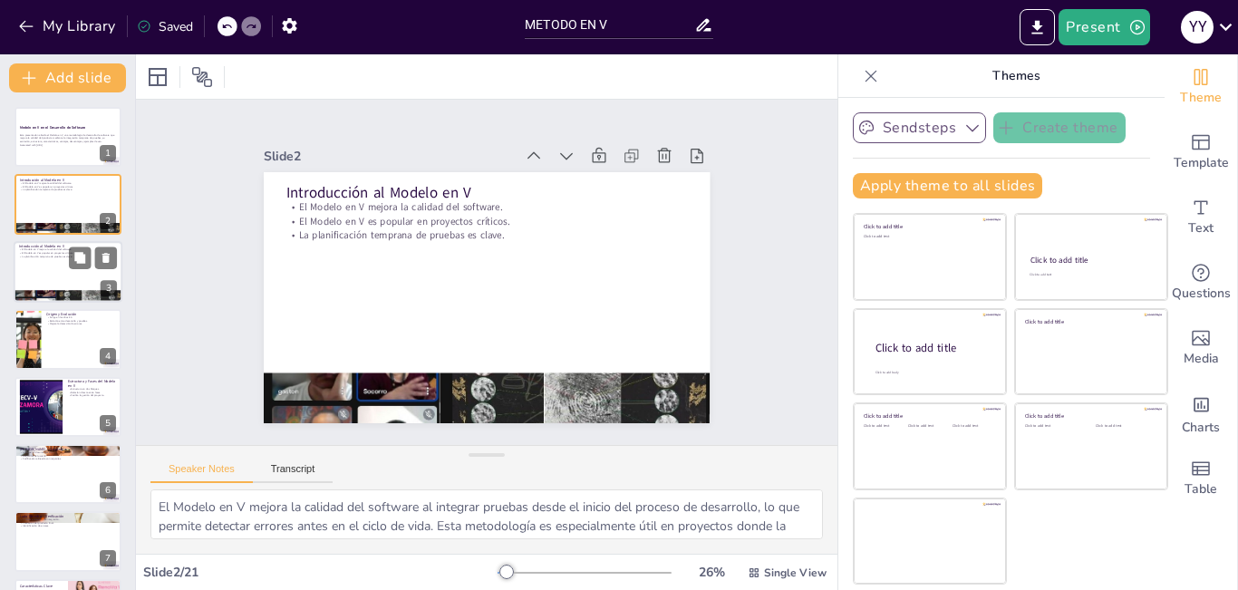
checkbox input "true"
click at [68, 265] on div at bounding box center [68, 272] width 109 height 62
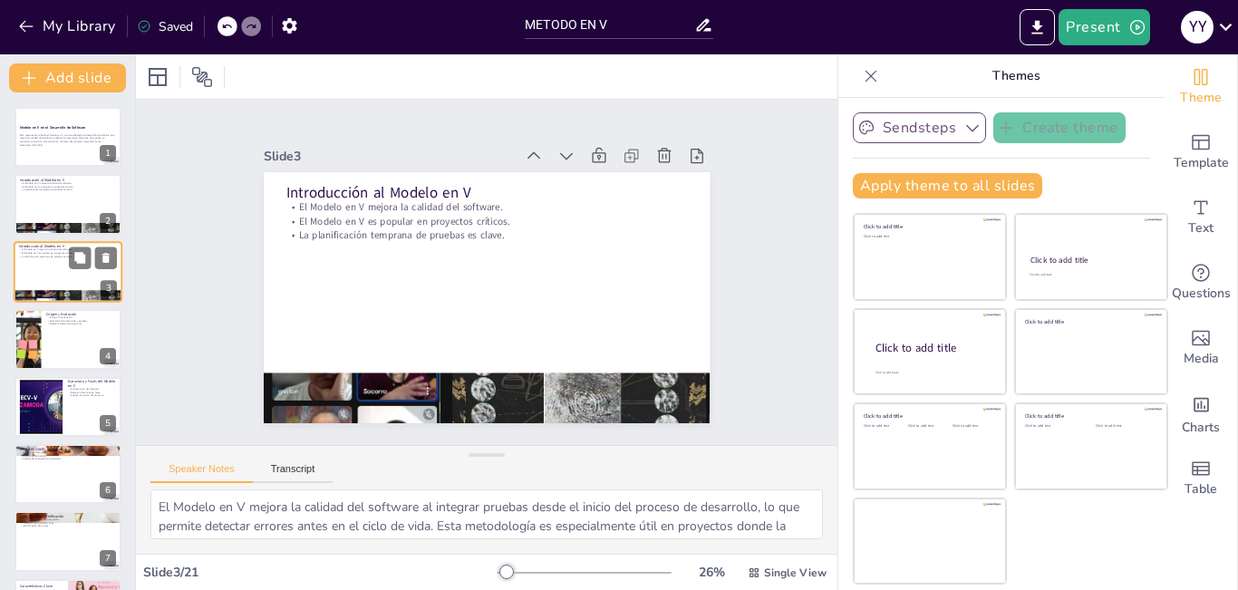
click at [48, 280] on div at bounding box center [68, 272] width 109 height 62
click at [72, 192] on button at bounding box center [80, 190] width 22 height 22
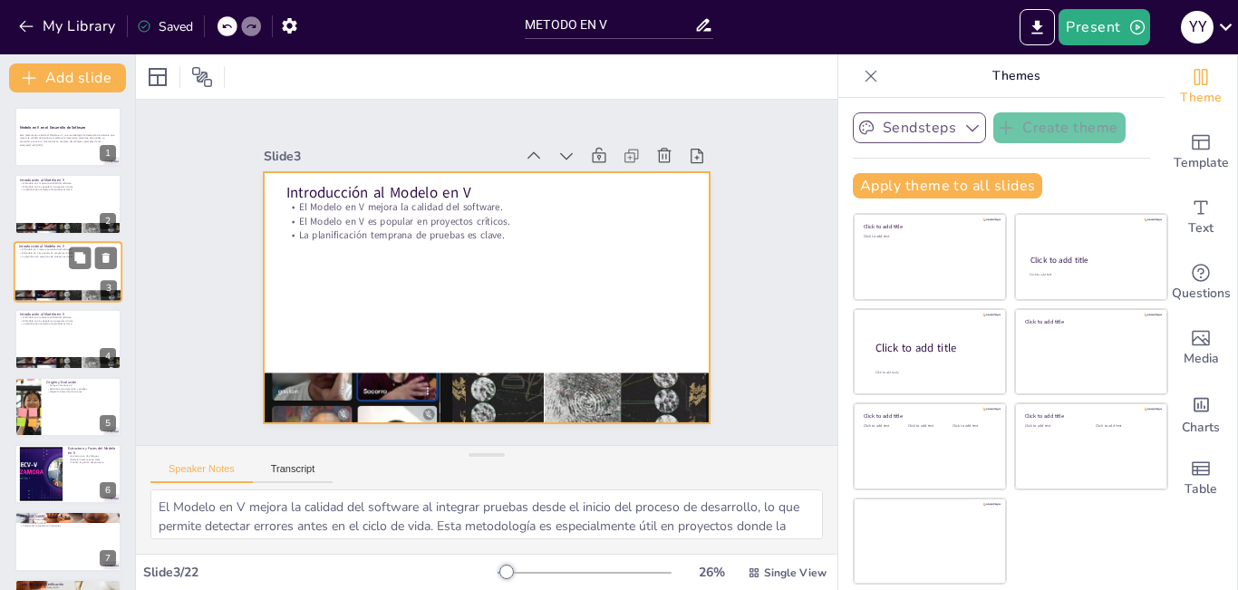
click at [53, 263] on div at bounding box center [68, 272] width 109 height 62
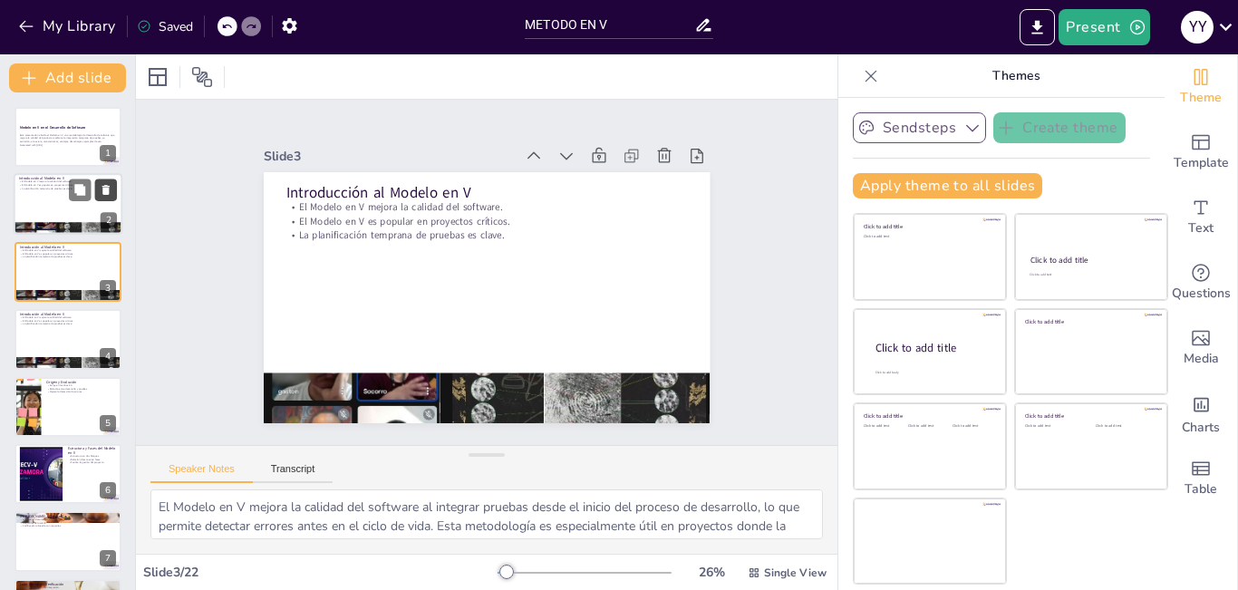
click at [112, 192] on button at bounding box center [106, 190] width 22 height 22
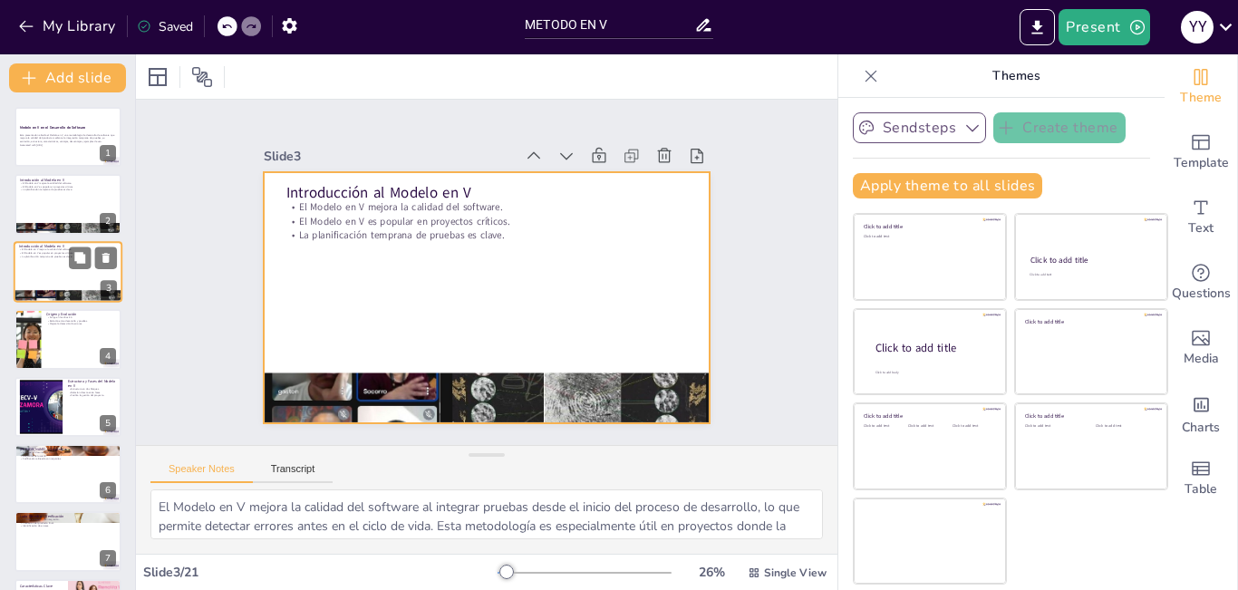
click at [55, 260] on div at bounding box center [68, 272] width 109 height 62
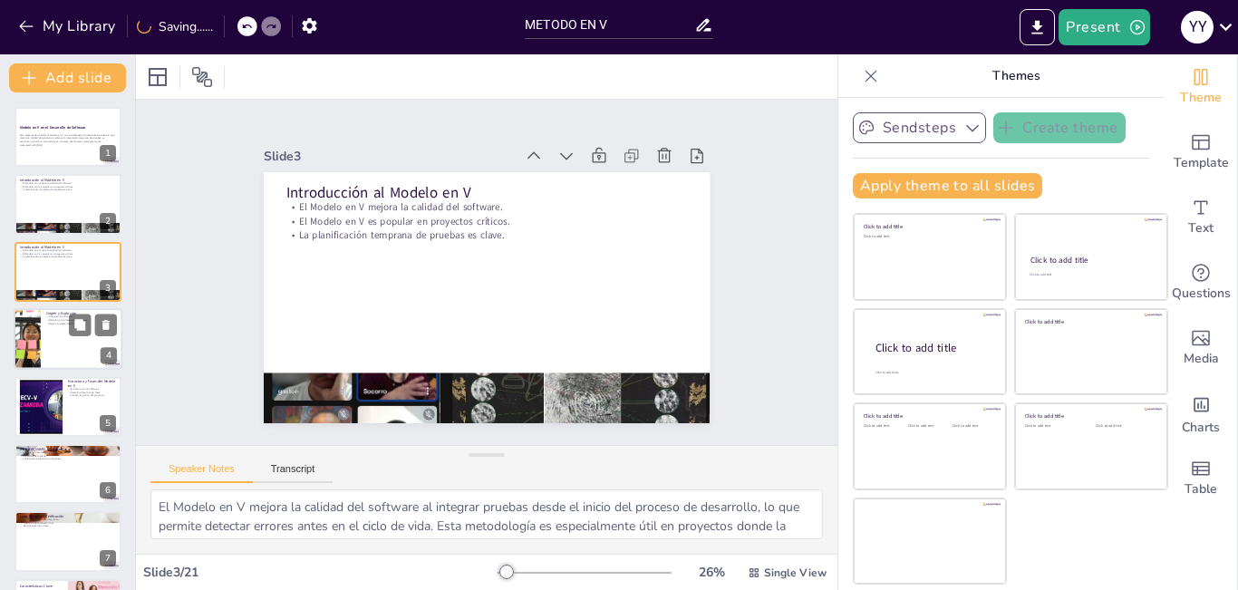
click at [56, 345] on div at bounding box center [68, 339] width 109 height 62
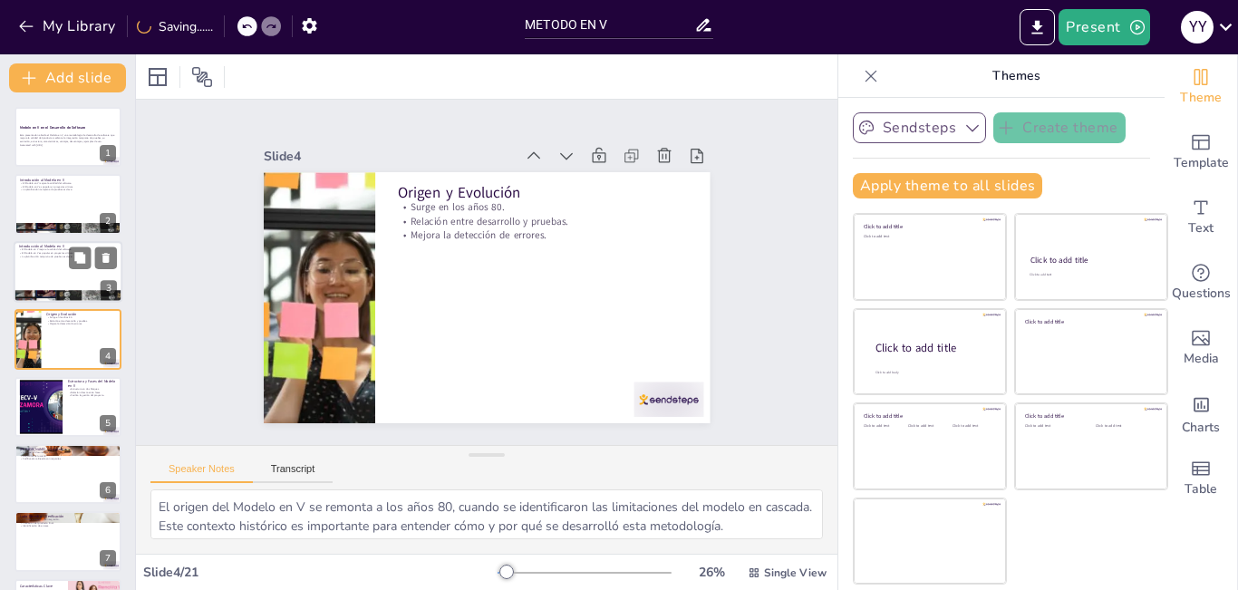
click at [48, 265] on div at bounding box center [68, 272] width 109 height 62
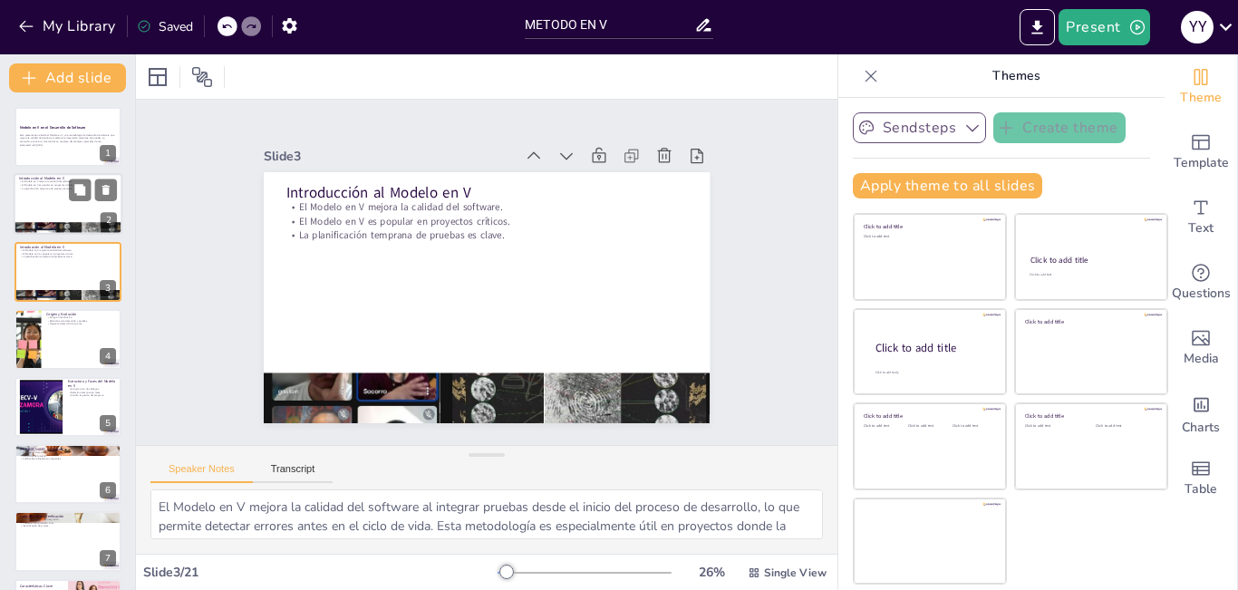
click at [44, 199] on div at bounding box center [68, 205] width 109 height 62
click at [63, 291] on div at bounding box center [68, 296] width 109 height 45
click at [54, 201] on div at bounding box center [68, 205] width 109 height 62
click at [53, 270] on div at bounding box center [68, 272] width 109 height 62
click at [109, 188] on icon at bounding box center [105, 191] width 7 height 10
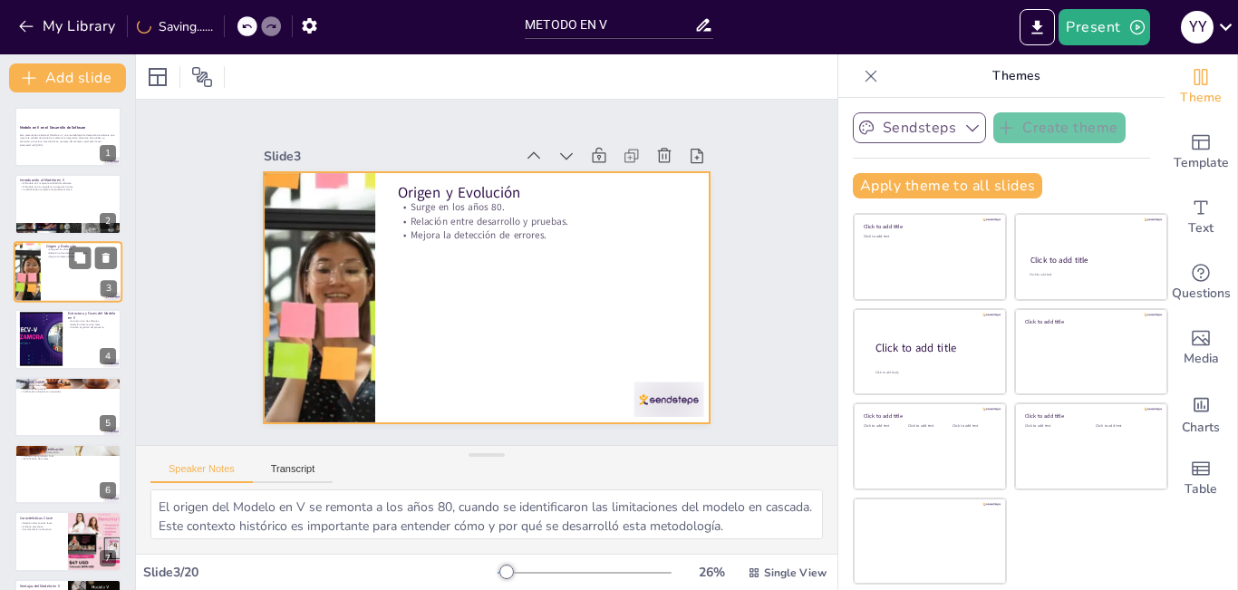
click at [53, 276] on div at bounding box center [68, 272] width 109 height 62
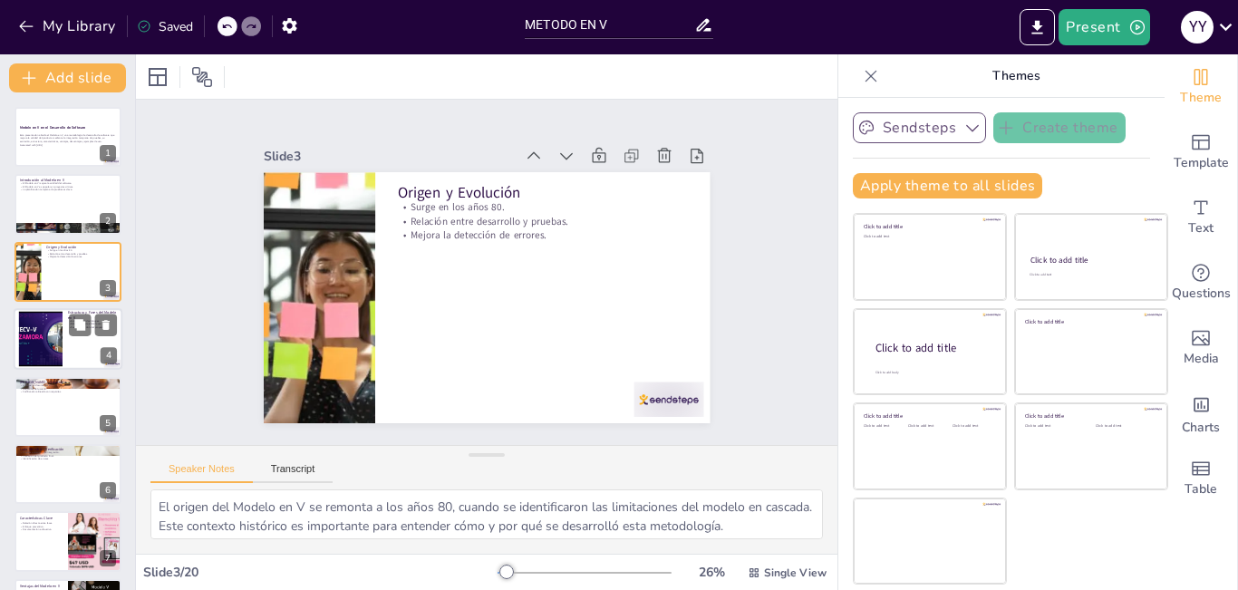
click at [73, 336] on div at bounding box center [68, 339] width 109 height 62
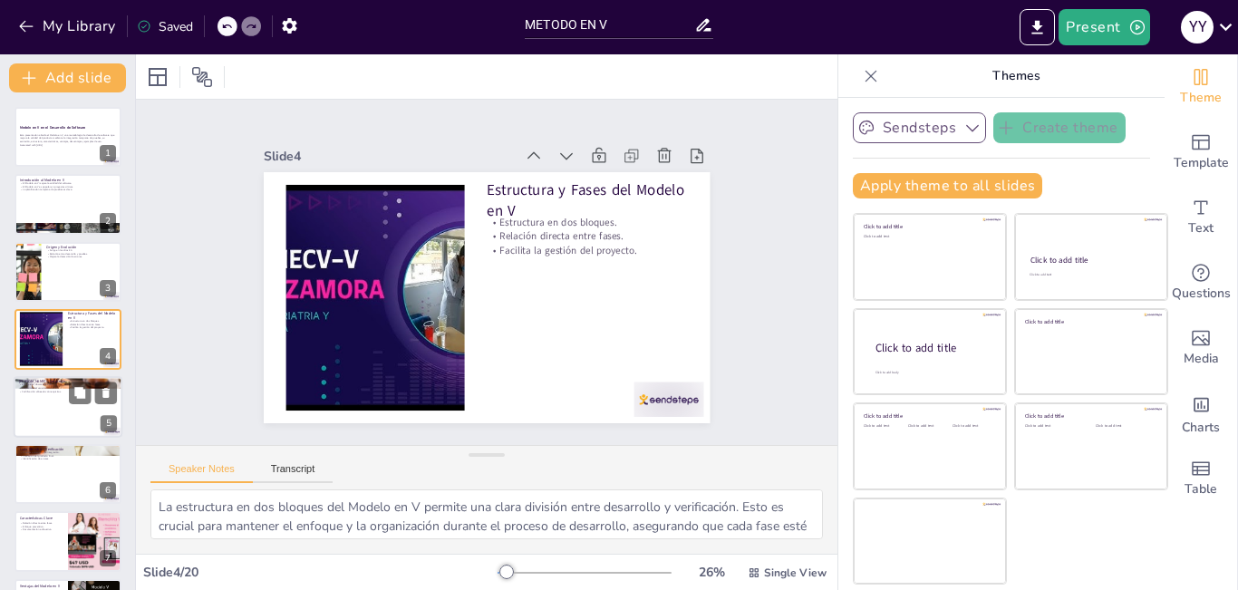
click at [33, 415] on div at bounding box center [68, 407] width 109 height 62
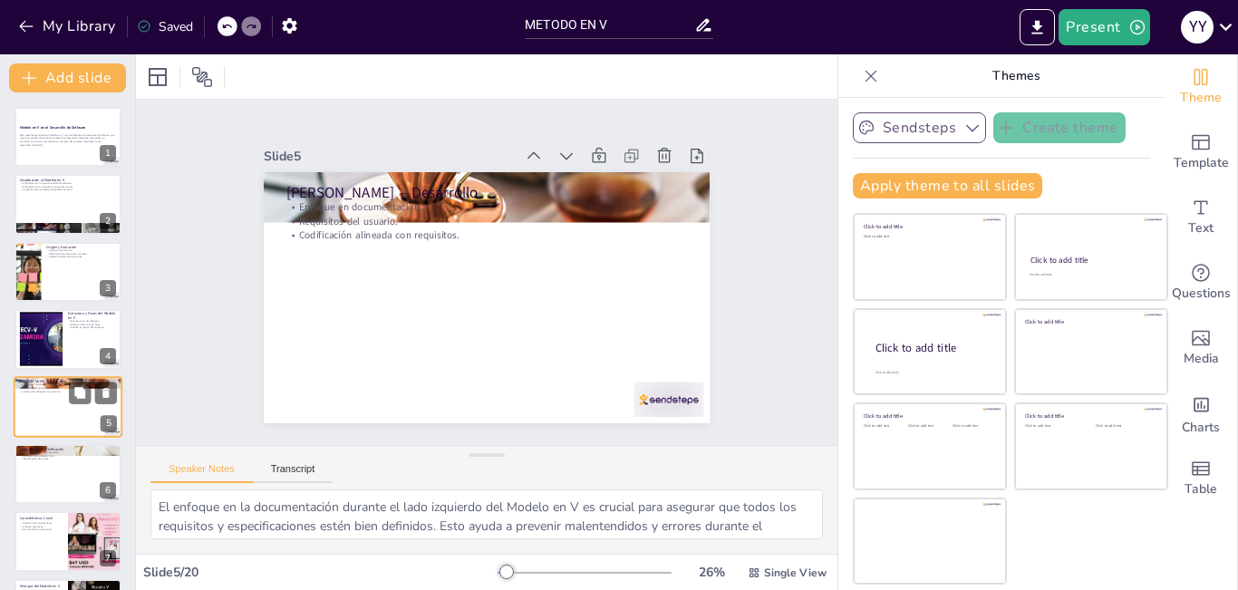
scroll to position [65, 0]
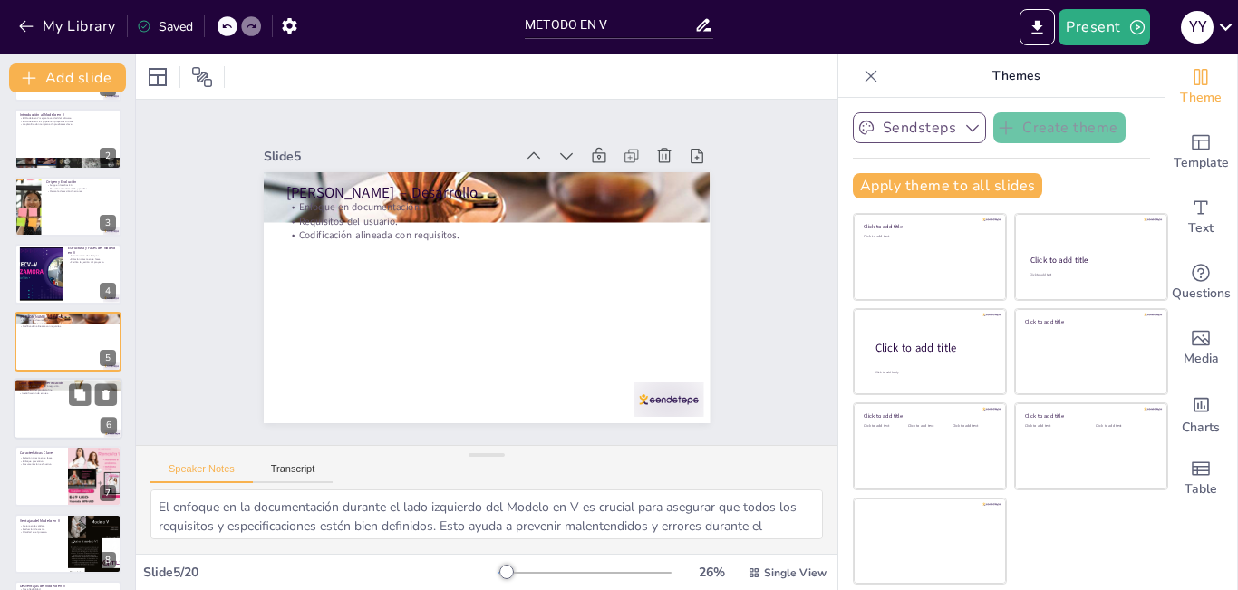
click at [29, 414] on div at bounding box center [68, 409] width 109 height 62
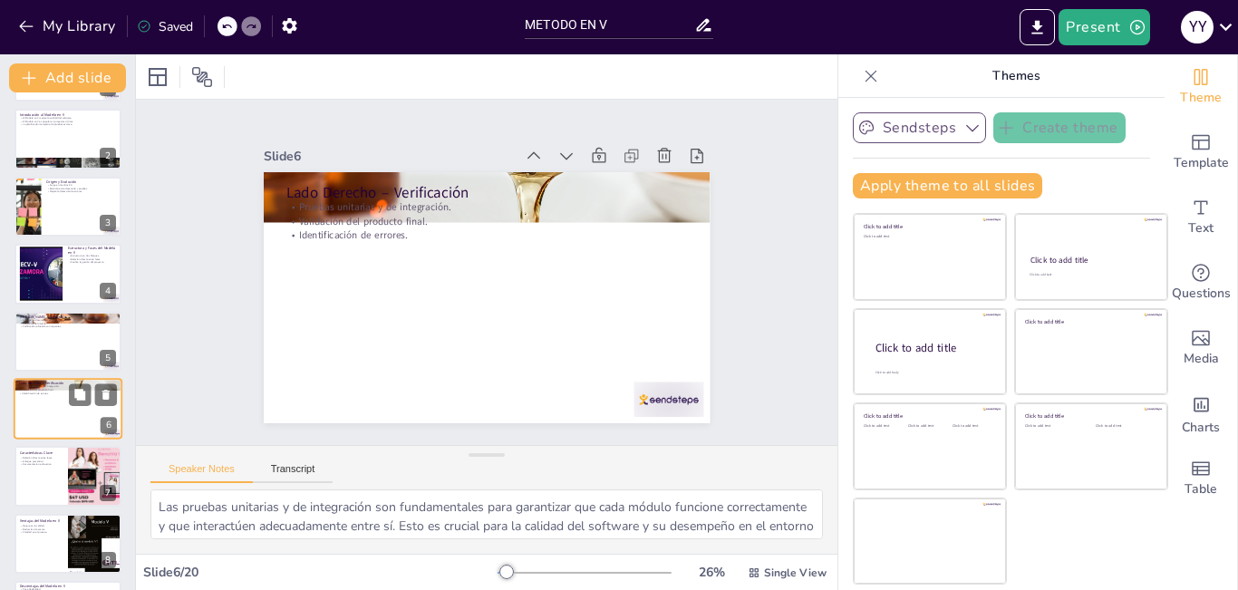
scroll to position [133, 0]
